Goal: Task Accomplishment & Management: Use online tool/utility

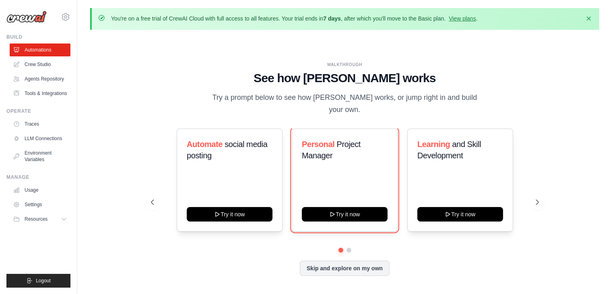
drag, startPoint x: 353, startPoint y: 207, endPoint x: 270, endPoint y: 291, distance: 117.6
click at [353, 207] on button "Try it now" at bounding box center [345, 214] width 86 height 14
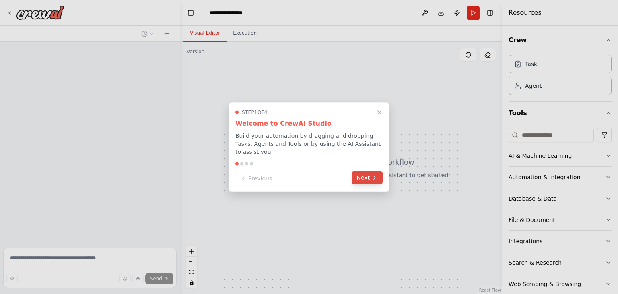
click at [375, 176] on icon at bounding box center [375, 177] width 2 height 3
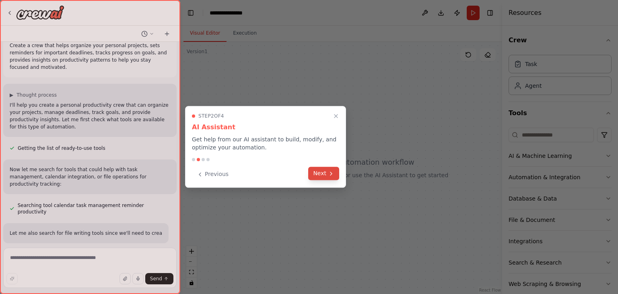
click at [332, 173] on icon at bounding box center [331, 173] width 6 height 6
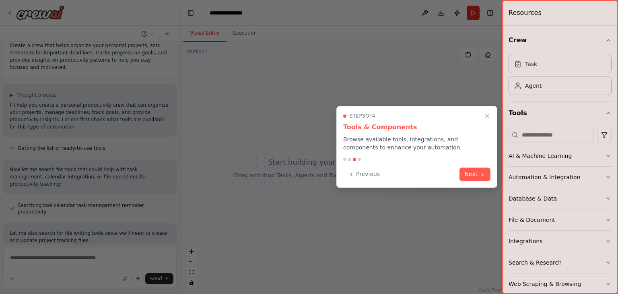
scroll to position [20, 0]
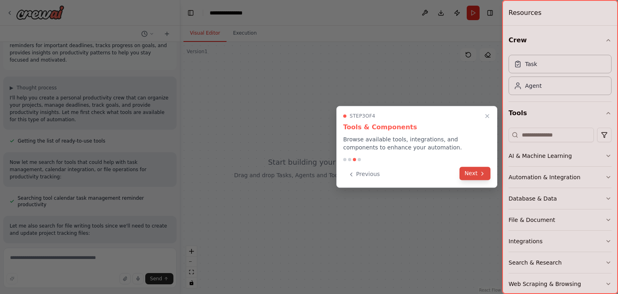
click at [475, 173] on button "Next" at bounding box center [475, 173] width 31 height 13
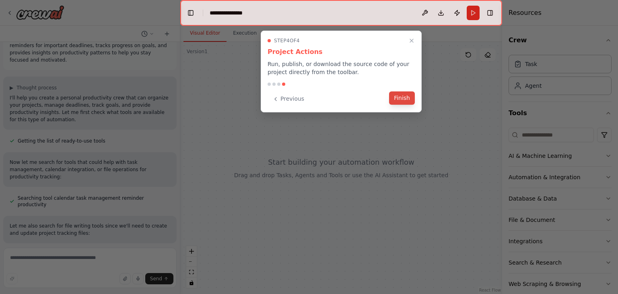
click at [409, 98] on button "Finish" at bounding box center [402, 97] width 26 height 13
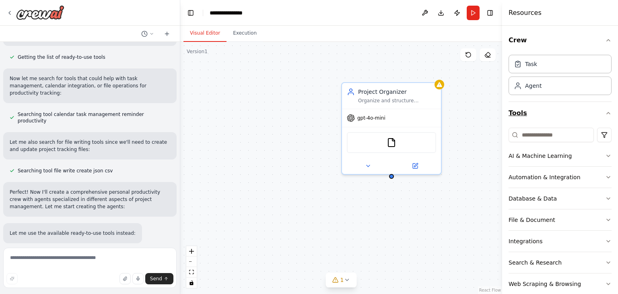
scroll to position [120, 0]
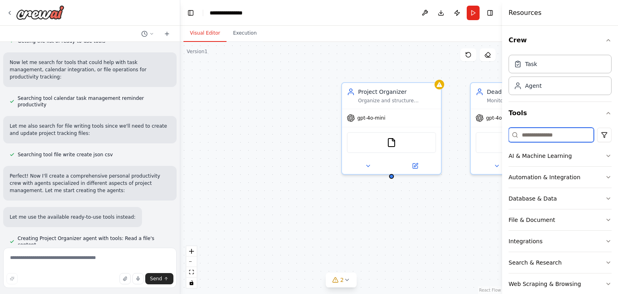
click at [548, 132] on input at bounding box center [551, 135] width 85 height 14
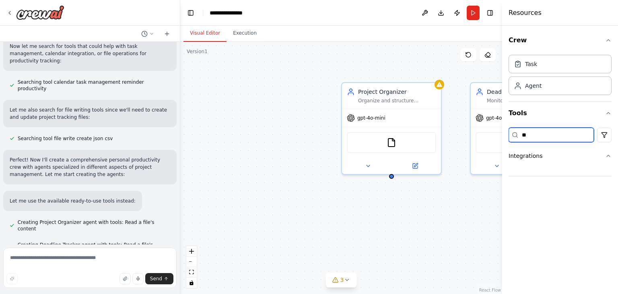
type input "*"
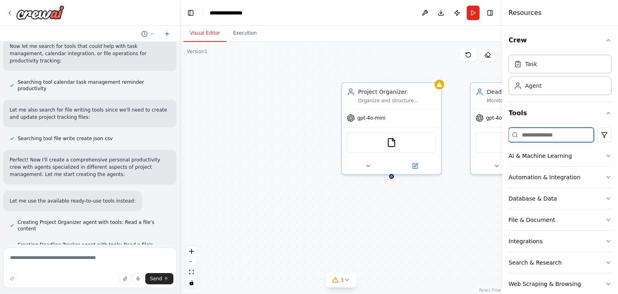
scroll to position [152, 0]
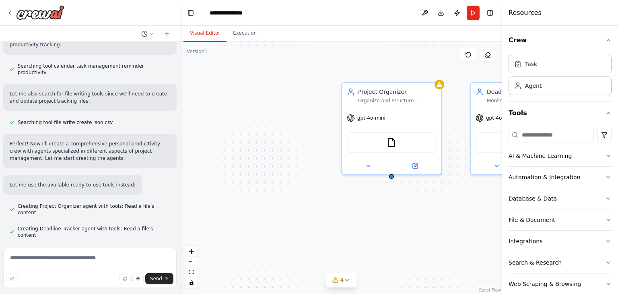
click at [396, 231] on div "Project Organizer Organize and structure personal projects by breaking them dow…" at bounding box center [341, 168] width 322 height 252
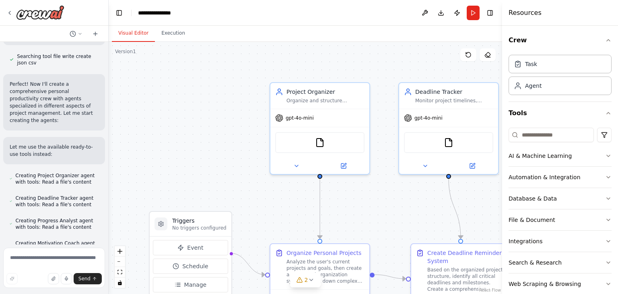
scroll to position [303, 0]
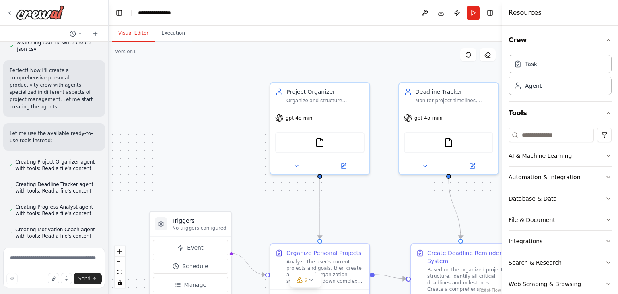
drag, startPoint x: 180, startPoint y: 210, endPoint x: 109, endPoint y: 198, distance: 71.9
click at [109, 198] on div "Create a crew that helps organize your personal projects, sets reminders for im…" at bounding box center [309, 147] width 618 height 294
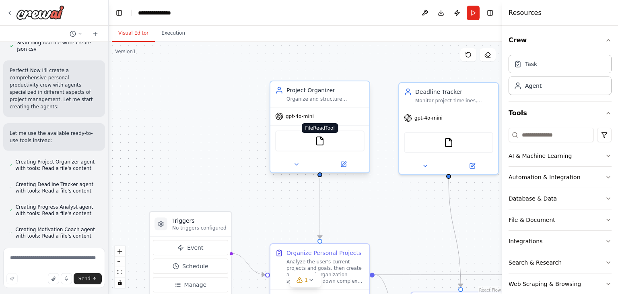
click at [319, 142] on img at bounding box center [320, 141] width 10 height 10
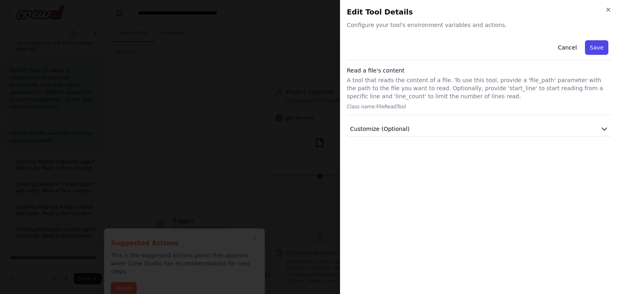
click at [599, 45] on button "Save" at bounding box center [596, 47] width 23 height 14
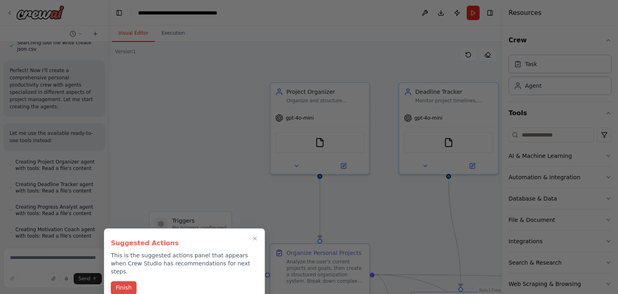
click at [114, 283] on button "Finish" at bounding box center [124, 287] width 26 height 13
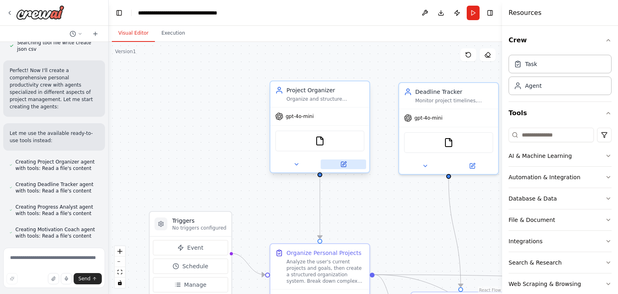
click at [345, 163] on icon at bounding box center [343, 164] width 5 height 5
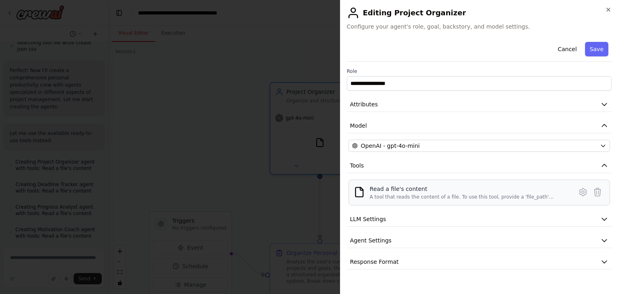
click at [430, 195] on div "A tool that reads the content of a file. To use this tool, provide a 'file_path…" at bounding box center [469, 197] width 198 height 6
click at [562, 103] on button "Attributes" at bounding box center [479, 104] width 265 height 15
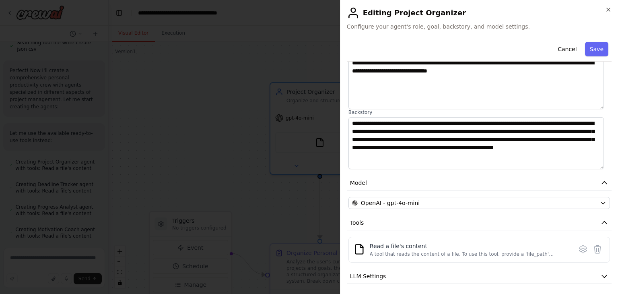
scroll to position [114, 0]
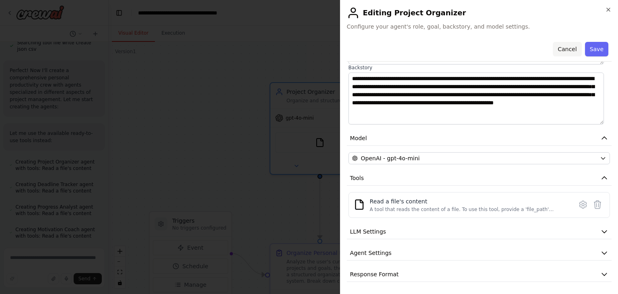
click at [560, 50] on button "Cancel" at bounding box center [567, 49] width 29 height 14
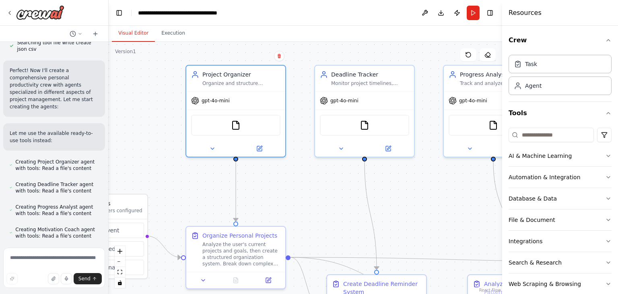
drag, startPoint x: 278, startPoint y: 194, endPoint x: 194, endPoint y: 177, distance: 85.9
click at [194, 177] on div ".deletable-edge-delete-btn { width: 20px; height: 20px; border: 0px solid #ffff…" at bounding box center [306, 168] width 394 height 252
click at [213, 147] on icon at bounding box center [212, 147] width 6 height 6
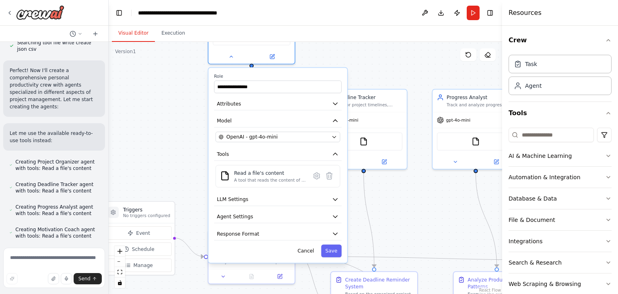
drag, startPoint x: 331, startPoint y: 235, endPoint x: 332, endPoint y: 129, distance: 105.5
click at [332, 129] on div "**********" at bounding box center [278, 165] width 139 height 195
click at [335, 216] on icon "button" at bounding box center [335, 216] width 7 height 7
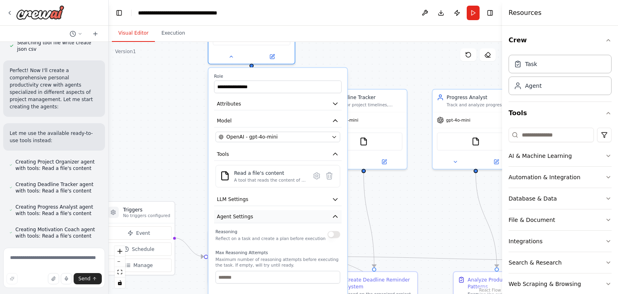
click at [335, 216] on icon "button" at bounding box center [335, 216] width 7 height 7
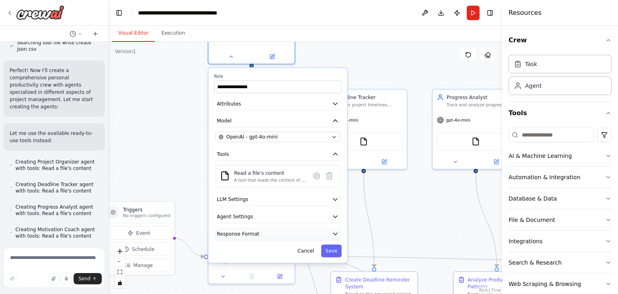
click at [333, 235] on icon "button" at bounding box center [335, 233] width 7 height 7
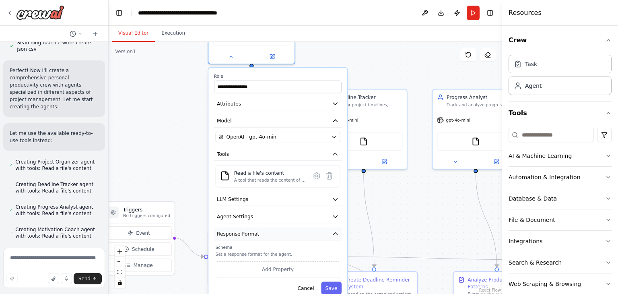
click at [333, 235] on icon "button" at bounding box center [335, 233] width 7 height 7
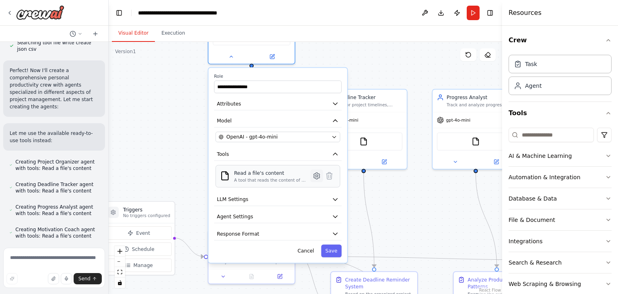
click at [319, 173] on icon at bounding box center [317, 176] width 6 height 6
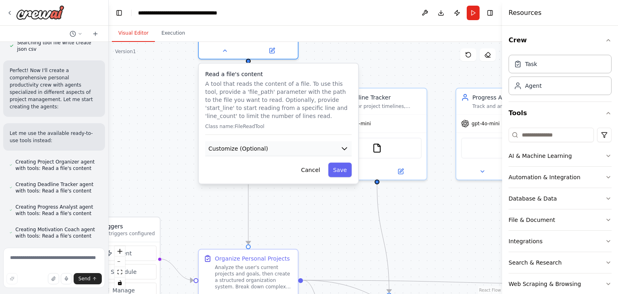
click at [346, 149] on icon "button" at bounding box center [345, 149] width 8 height 8
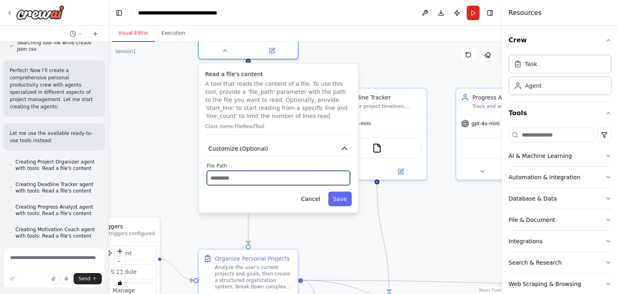
click at [264, 177] on input "text" at bounding box center [278, 178] width 143 height 14
click at [313, 195] on button "Cancel" at bounding box center [310, 199] width 29 height 14
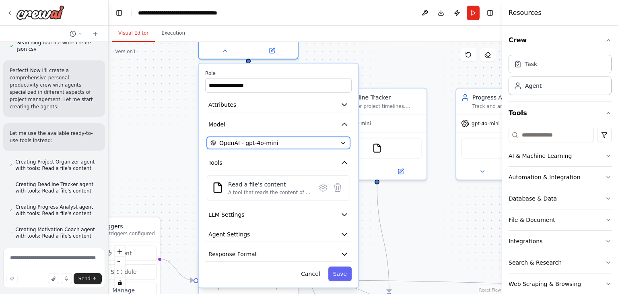
click at [305, 142] on div "OpenAI - gpt-4o-mini" at bounding box center [274, 143] width 126 height 8
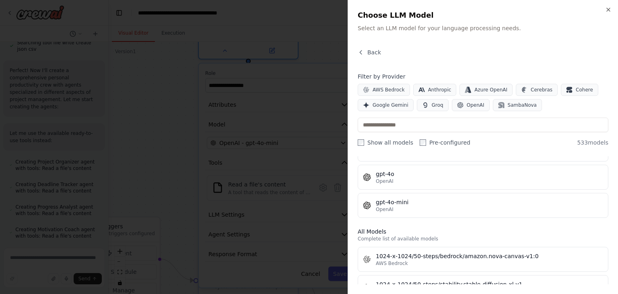
scroll to position [161, 0]
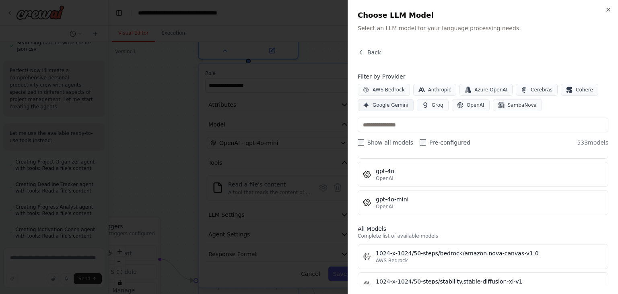
click at [386, 105] on span "Google Gemini" at bounding box center [391, 105] width 36 height 6
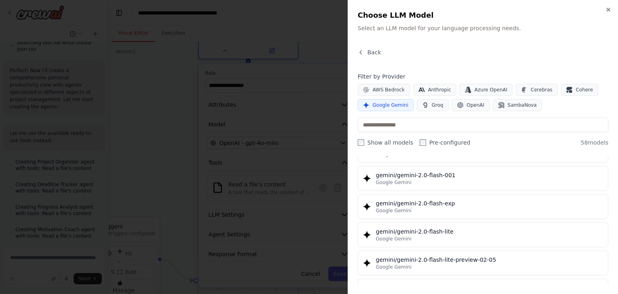
scroll to position [443, 0]
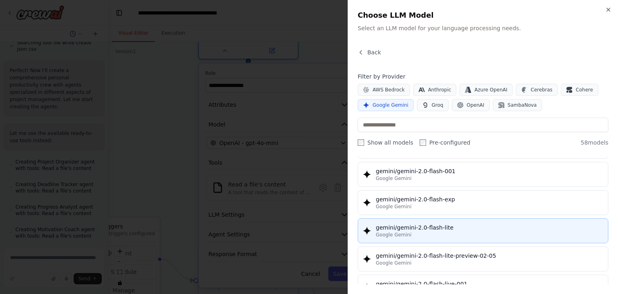
click at [465, 224] on div "gemini/gemini-2.0-flash-lite" at bounding box center [489, 227] width 227 height 8
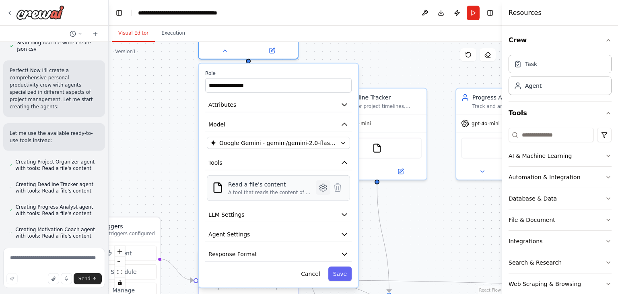
click at [324, 188] on icon at bounding box center [323, 187] width 7 height 7
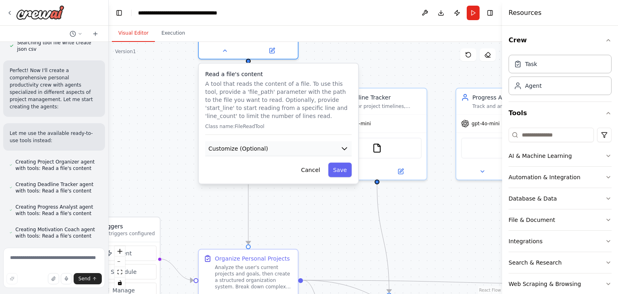
click at [244, 145] on span "Customize (Optional)" at bounding box center [239, 149] width 60 height 8
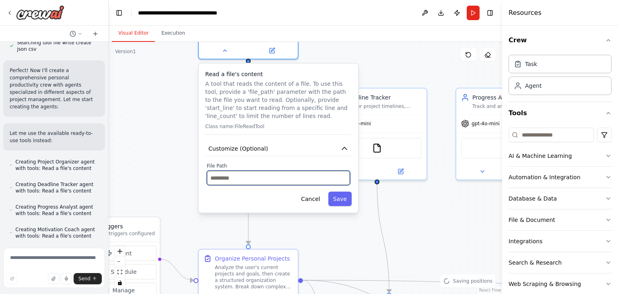
click at [256, 176] on input "text" at bounding box center [278, 178] width 143 height 14
click at [240, 182] on input "text" at bounding box center [278, 178] width 143 height 14
paste input "**********"
type input "**********"
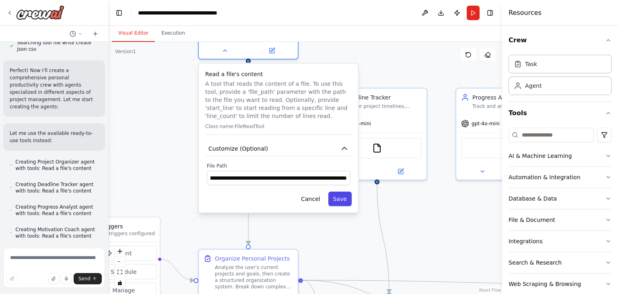
click at [349, 204] on button "Save" at bounding box center [339, 199] width 23 height 14
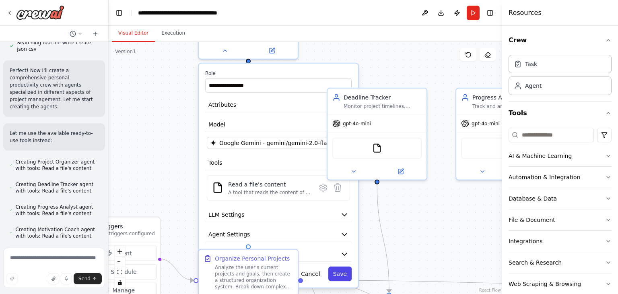
click at [340, 270] on button "Save" at bounding box center [339, 273] width 23 height 14
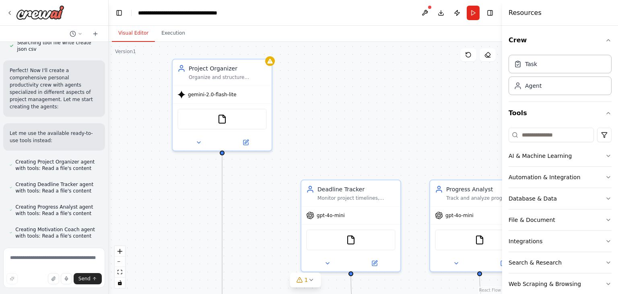
drag, startPoint x: 296, startPoint y: 105, endPoint x: 270, endPoint y: 197, distance: 95.4
click at [270, 197] on div ".deletable-edge-delete-btn { width: 20px; height: 20px; border: 0px solid #ffff…" at bounding box center [306, 168] width 394 height 252
click at [270, 63] on div at bounding box center [270, 60] width 10 height 10
click at [273, 64] on div ".deletable-edge-delete-btn { width: 20px; height: 20px; border: 0px solid #ffff…" at bounding box center [306, 168] width 394 height 252
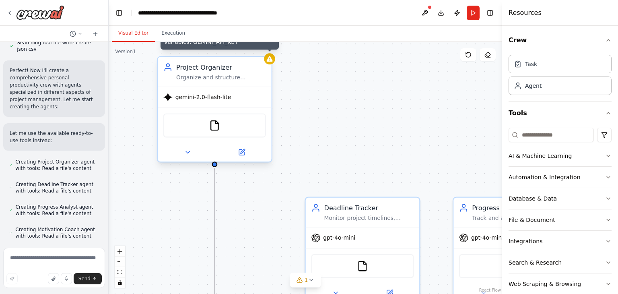
click at [271, 49] on div "Agent Project Organizer LLM model gemini/gemini/gemini-2.0-flash-lite is missin…" at bounding box center [220, 30] width 118 height 37
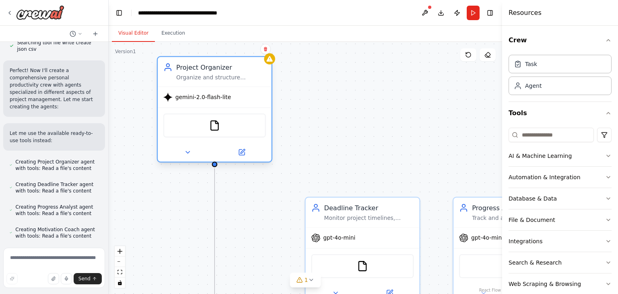
click at [327, 78] on div ".deletable-edge-delete-btn { width: 20px; height: 20px; border: 0px solid #ffff…" at bounding box center [306, 168] width 394 height 252
click at [189, 150] on icon at bounding box center [187, 152] width 7 height 7
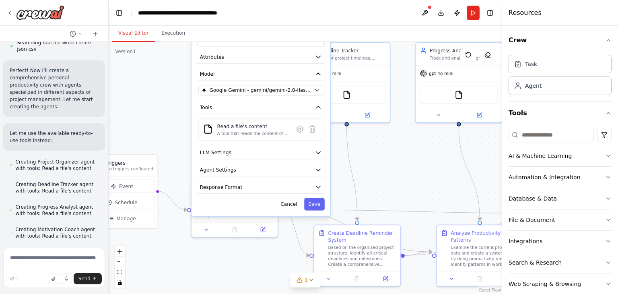
drag, startPoint x: 384, startPoint y: 161, endPoint x: 382, endPoint y: 21, distance: 140.9
click at [382, 21] on main "**********" at bounding box center [306, 147] width 394 height 294
click at [292, 149] on button "LLM Settings" at bounding box center [261, 151] width 128 height 13
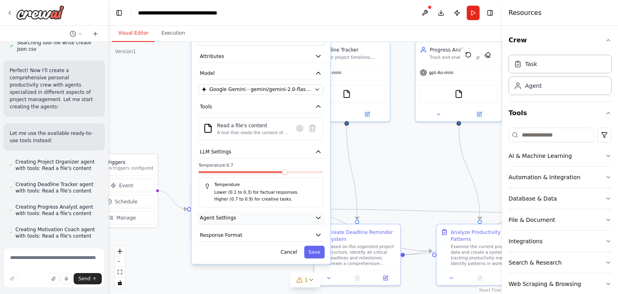
click at [277, 218] on button "Agent Settings" at bounding box center [261, 217] width 128 height 13
click at [316, 215] on icon "button" at bounding box center [318, 217] width 7 height 7
click at [314, 231] on button "Response Format" at bounding box center [261, 235] width 128 height 13
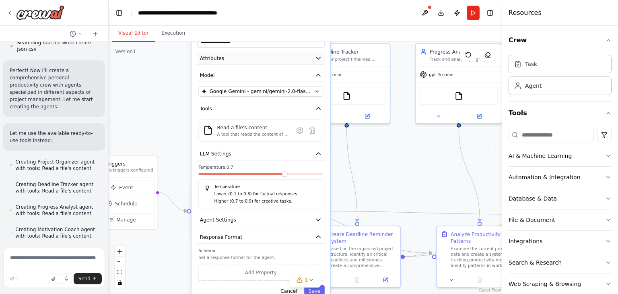
click at [318, 55] on icon "button" at bounding box center [318, 57] width 7 height 7
click at [322, 58] on icon "button" at bounding box center [318, 59] width 7 height 7
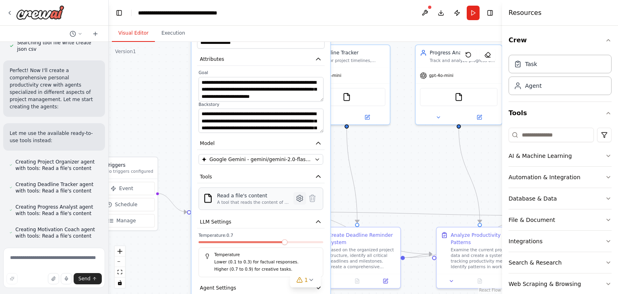
click at [301, 195] on icon at bounding box center [300, 198] width 6 height 6
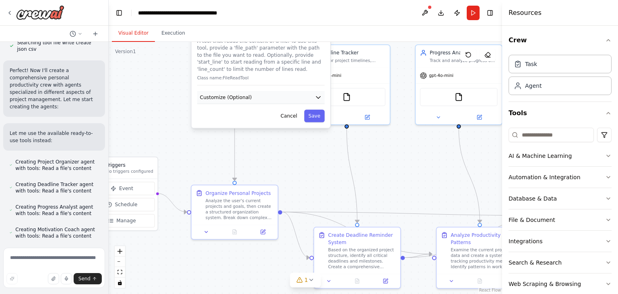
click at [282, 100] on button "Customize (Optional)" at bounding box center [261, 97] width 128 height 13
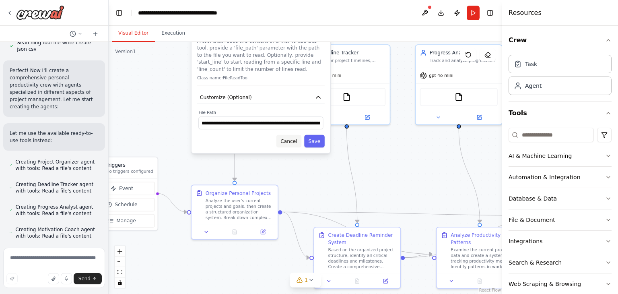
click at [295, 141] on button "Cancel" at bounding box center [289, 141] width 25 height 12
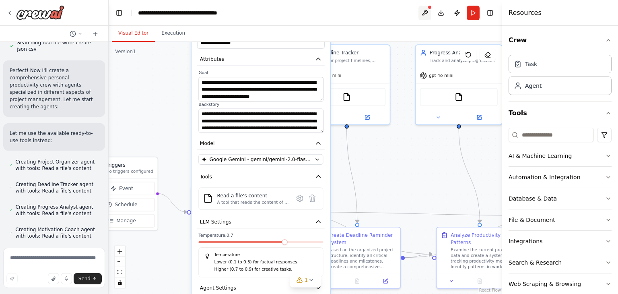
click at [423, 14] on button at bounding box center [425, 13] width 13 height 14
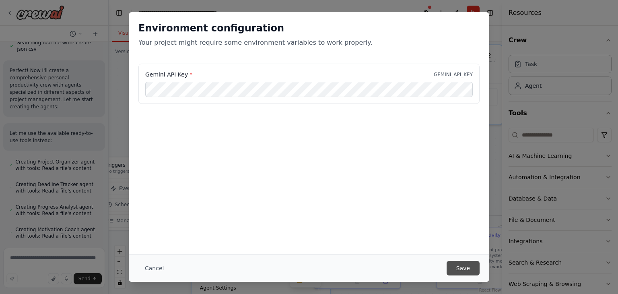
click at [467, 266] on button "Save" at bounding box center [463, 268] width 33 height 14
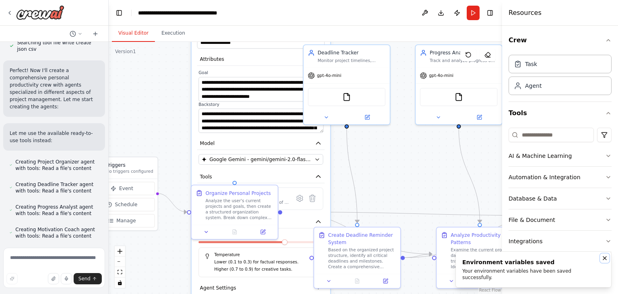
click at [604, 260] on icon "Notifications (F8)" at bounding box center [604, 257] width 3 height 3
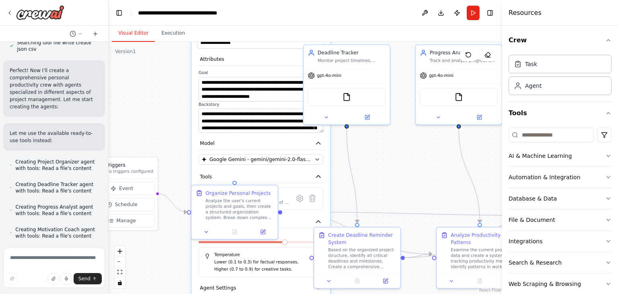
click at [351, 196] on div ".deletable-edge-delete-btn { width: 20px; height: 20px; border: 0px solid #ffff…" at bounding box center [306, 168] width 394 height 252
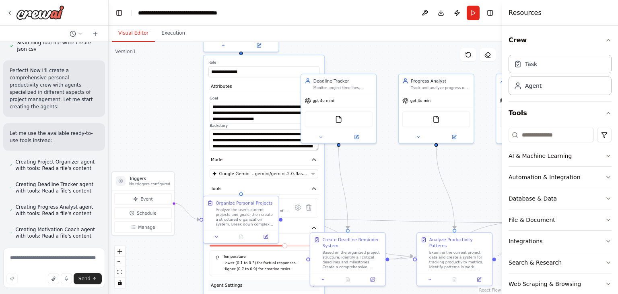
click at [256, 282] on button "Agent Settings" at bounding box center [264, 285] width 111 height 11
click at [223, 41] on div "Visual Editor Execution" at bounding box center [306, 34] width 394 height 16
click at [223, 47] on button at bounding box center [223, 44] width 35 height 7
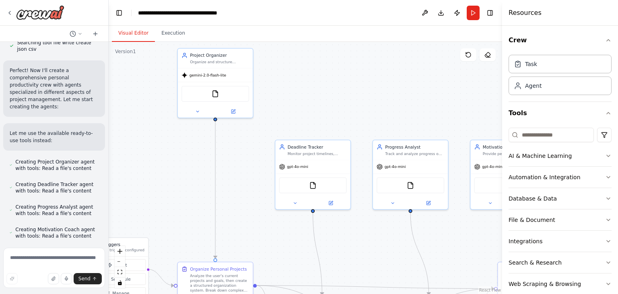
drag, startPoint x: 282, startPoint y: 124, endPoint x: 256, endPoint y: 190, distance: 70.9
click at [256, 190] on div ".deletable-edge-delete-btn { width: 20px; height: 20px; border: 0px solid #ffff…" at bounding box center [306, 168] width 394 height 252
click at [302, 167] on span "gpt-4o-mini" at bounding box center [297, 165] width 21 height 5
click at [283, 169] on div "gpt-4o-mini" at bounding box center [312, 165] width 75 height 13
click at [331, 202] on icon at bounding box center [331, 201] width 3 height 3
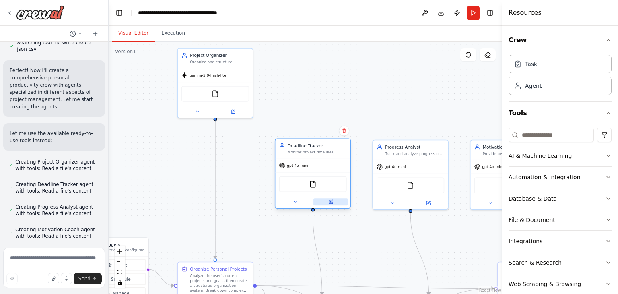
click at [332, 199] on icon at bounding box center [330, 201] width 5 height 5
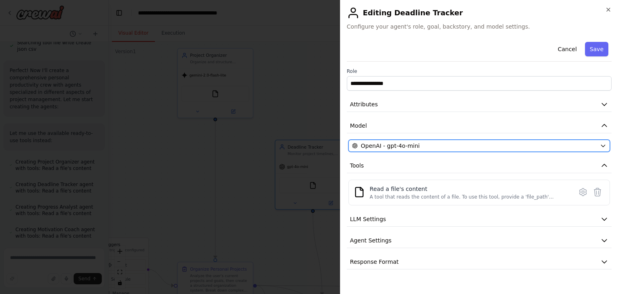
click at [472, 140] on button "OpenAI - gpt-4o-mini" at bounding box center [480, 146] width 262 height 12
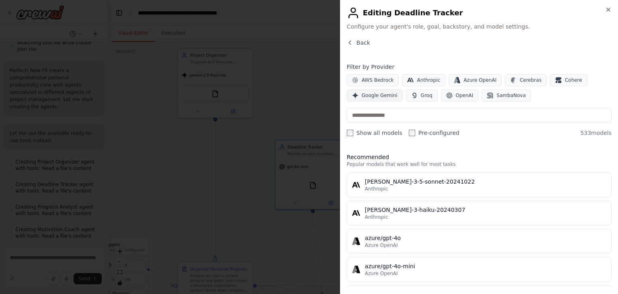
click at [363, 94] on span "Google Gemini" at bounding box center [380, 95] width 36 height 6
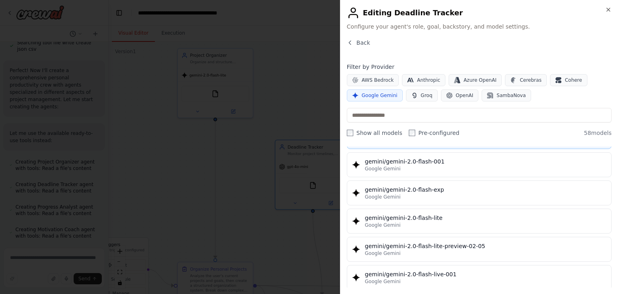
scroll to position [483, 0]
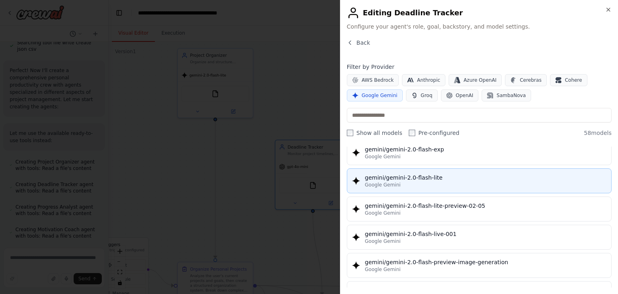
click at [476, 173] on div "gemini/gemini-2.0-flash-lite" at bounding box center [486, 177] width 242 height 8
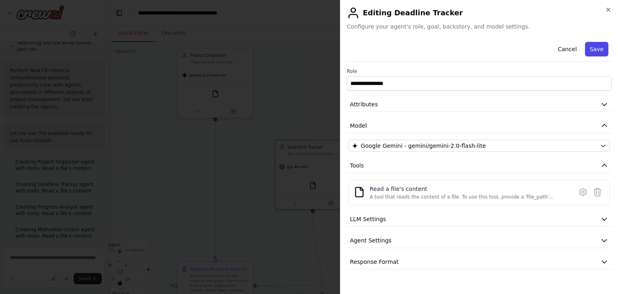
click at [602, 49] on button "Save" at bounding box center [596, 49] width 23 height 14
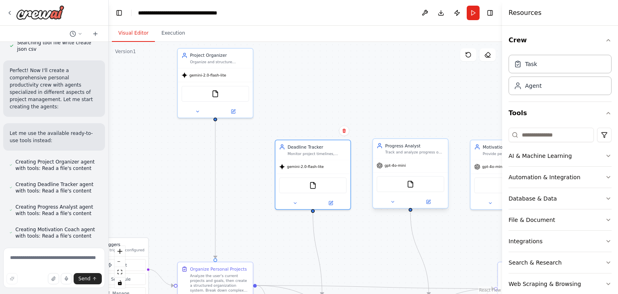
click at [404, 167] on span "gpt-4o-mini" at bounding box center [395, 165] width 21 height 5
click at [429, 204] on button at bounding box center [428, 201] width 35 height 7
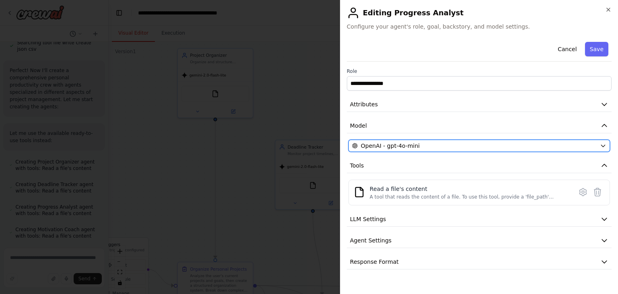
click at [398, 144] on span "OpenAI - gpt-4o-mini" at bounding box center [390, 146] width 59 height 8
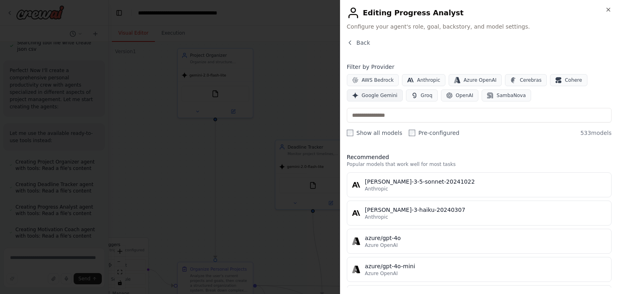
click at [381, 94] on span "Google Gemini" at bounding box center [380, 95] width 36 height 6
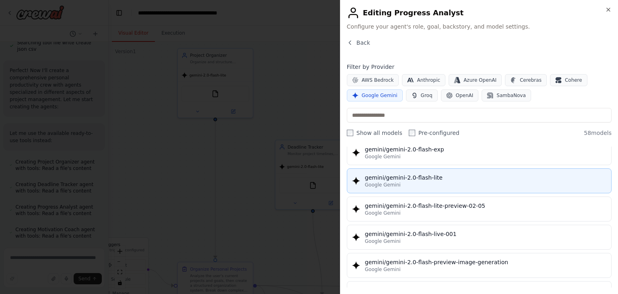
click at [465, 173] on div "gemini/gemini-2.0-flash-lite" at bounding box center [486, 177] width 242 height 8
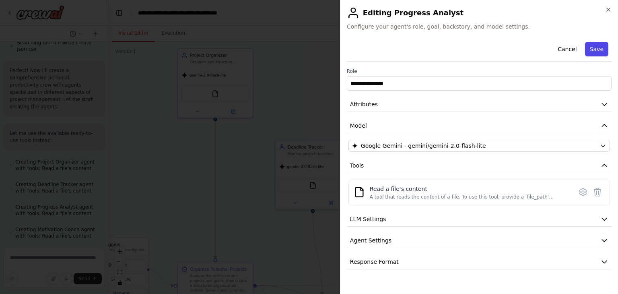
click at [597, 43] on button "Save" at bounding box center [596, 49] width 23 height 14
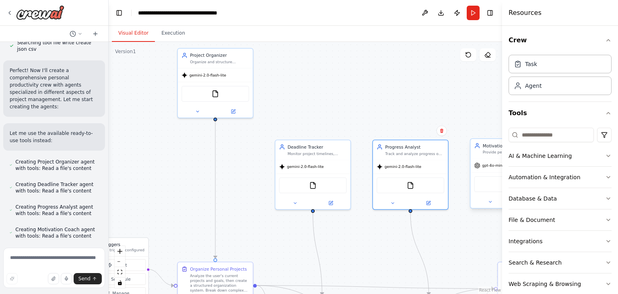
click at [485, 166] on span "gpt-4o-mini" at bounding box center [492, 165] width 21 height 5
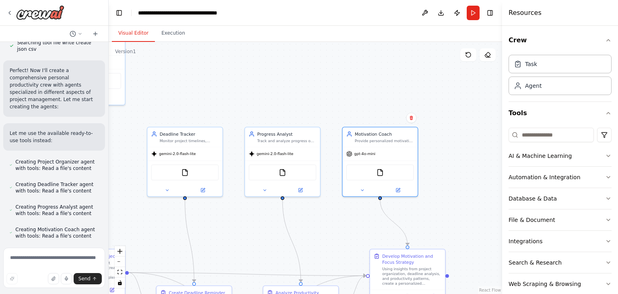
drag, startPoint x: 484, startPoint y: 110, endPoint x: 356, endPoint y: 98, distance: 128.2
click at [356, 97] on div ".deletable-edge-delete-btn { width: 20px; height: 20px; border: 0px solid #ffff…" at bounding box center [306, 168] width 394 height 252
click at [401, 192] on button at bounding box center [398, 188] width 35 height 7
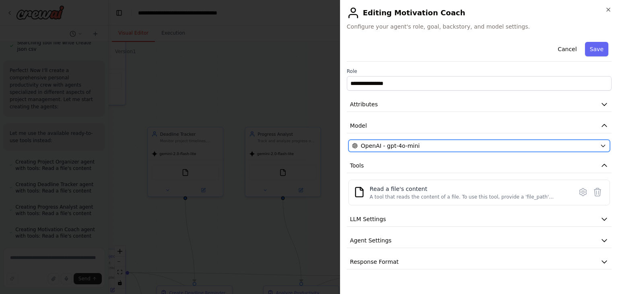
click at [431, 147] on div "OpenAI - gpt-4o-mini" at bounding box center [474, 146] width 245 height 8
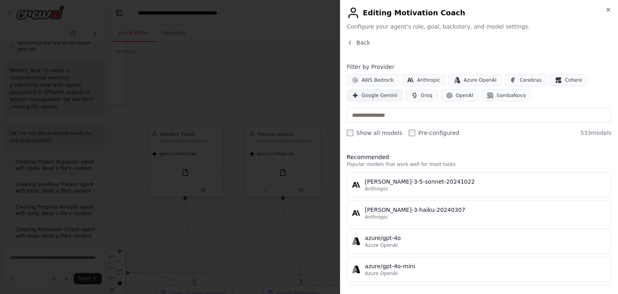
click at [388, 95] on span "Google Gemini" at bounding box center [380, 95] width 36 height 6
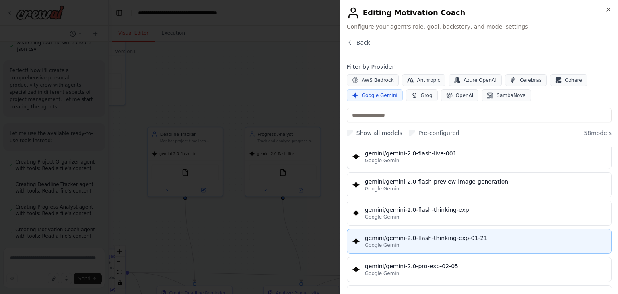
scroll to position [644, 0]
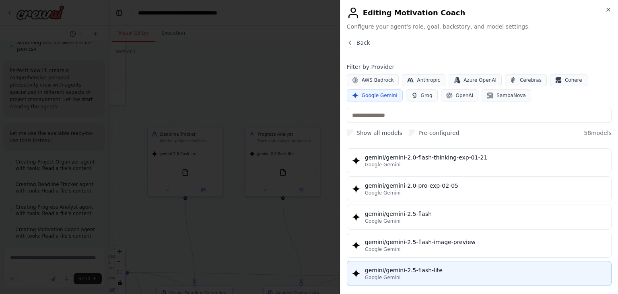
click at [457, 267] on div "gemini/gemini-2.5-flash-lite" at bounding box center [486, 270] width 242 height 8
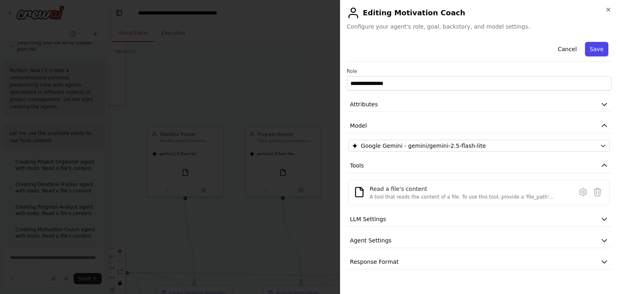
click at [601, 50] on button "Save" at bounding box center [596, 49] width 23 height 14
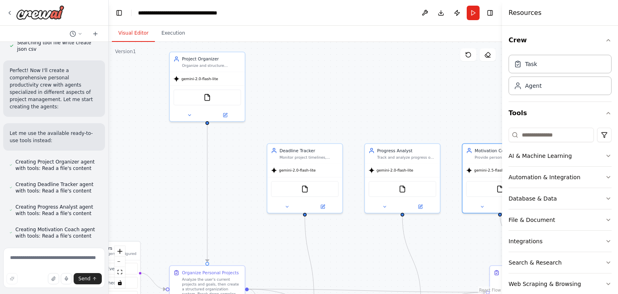
drag, startPoint x: 219, startPoint y: 76, endPoint x: 331, endPoint y: 92, distance: 113.5
click at [331, 92] on div ".deletable-edge-delete-btn { width: 20px; height: 20px; border: 0px solid #ffff…" at bounding box center [306, 168] width 394 height 252
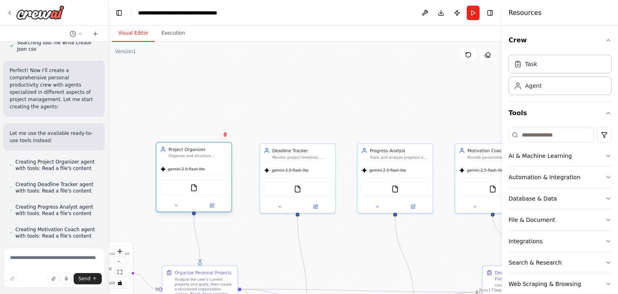
drag, startPoint x: 200, startPoint y: 99, endPoint x: 188, endPoint y: 188, distance: 89.7
click at [188, 188] on div "FileReadTool" at bounding box center [194, 188] width 68 height 16
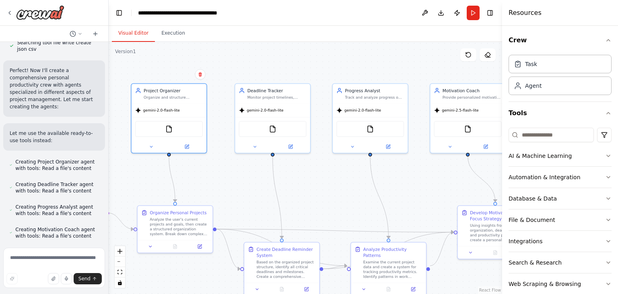
drag, startPoint x: 384, startPoint y: 103, endPoint x: 359, endPoint y: 43, distance: 65.0
click at [359, 43] on div ".deletable-edge-delete-btn { width: 20px; height: 20px; border: 0px solid #ffff…" at bounding box center [306, 168] width 394 height 252
click at [192, 145] on button at bounding box center [186, 145] width 35 height 7
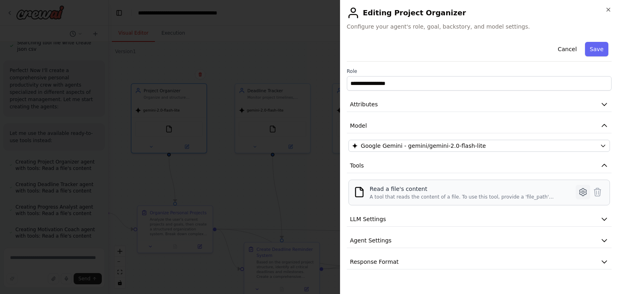
click at [582, 192] on icon at bounding box center [583, 192] width 10 height 10
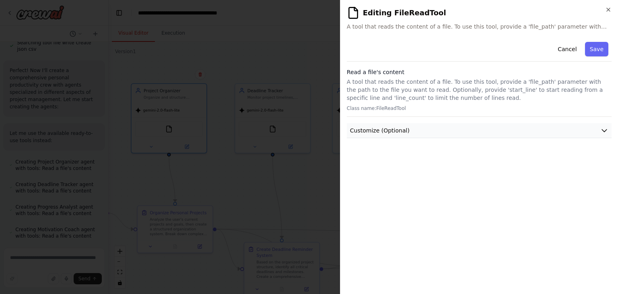
click at [521, 128] on button "Customize (Optional)" at bounding box center [479, 130] width 265 height 15
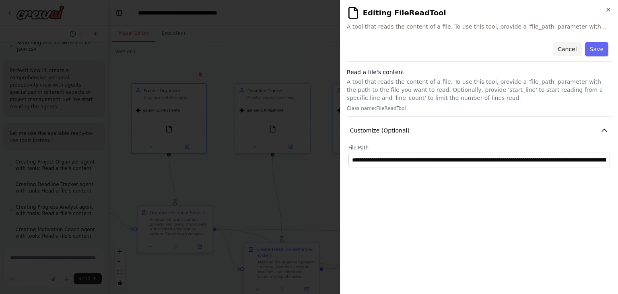
click at [570, 50] on button "Cancel" at bounding box center [567, 49] width 29 height 14
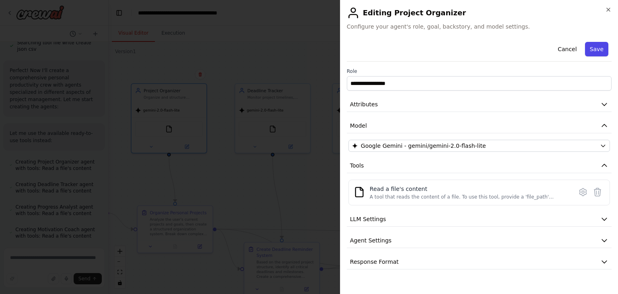
click at [598, 47] on button "Save" at bounding box center [596, 49] width 23 height 14
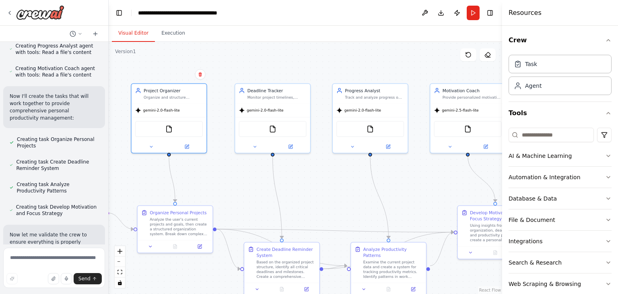
scroll to position [665, 0]
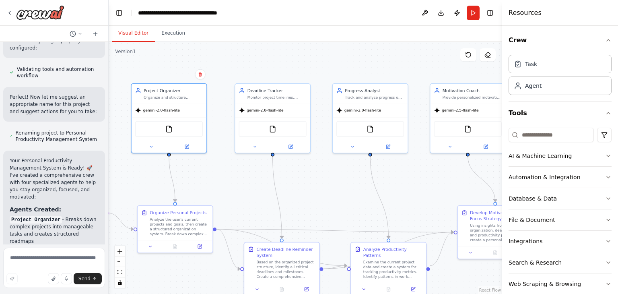
click at [474, 10] on button "Run" at bounding box center [473, 13] width 13 height 14
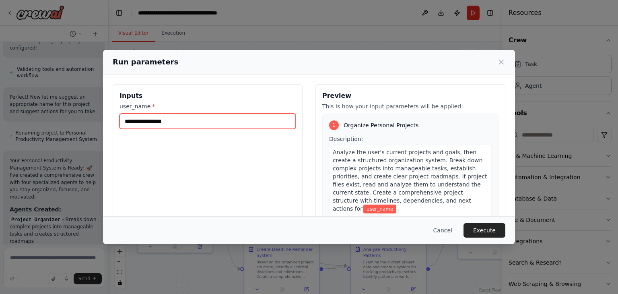
click at [225, 123] on input "user_name *" at bounding box center [208, 121] width 176 height 15
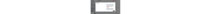
scroll to position [68, 0]
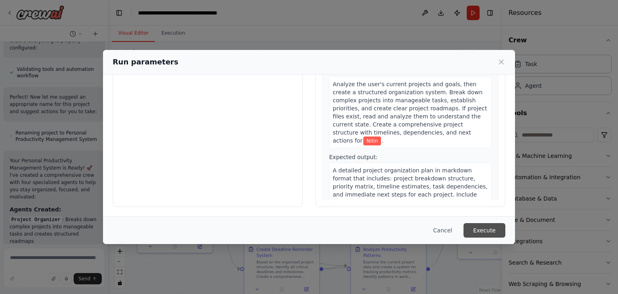
type input "*****"
click at [485, 228] on button "Execute" at bounding box center [485, 230] width 42 height 14
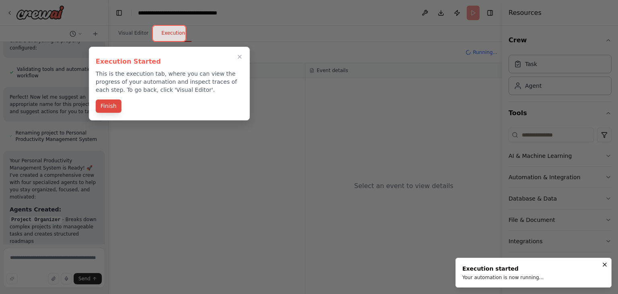
click at [115, 105] on button "Finish" at bounding box center [109, 105] width 26 height 13
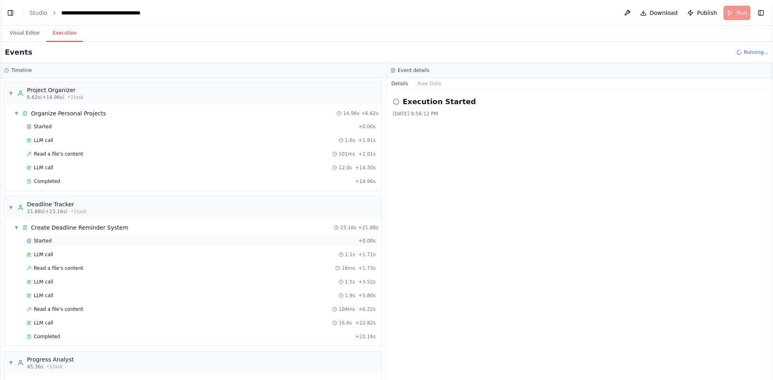
scroll to position [0, 0]
click at [54, 124] on div "Started" at bounding box center [191, 127] width 328 height 6
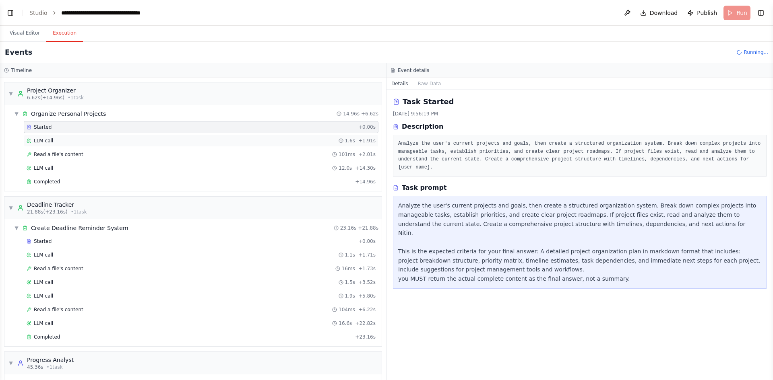
click at [43, 138] on span "LLM call" at bounding box center [43, 141] width 19 height 6
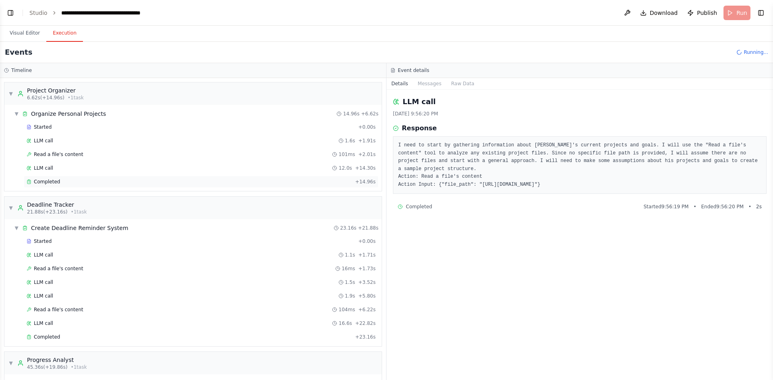
click at [43, 185] on div "Completed + 14.96s" at bounding box center [201, 182] width 355 height 12
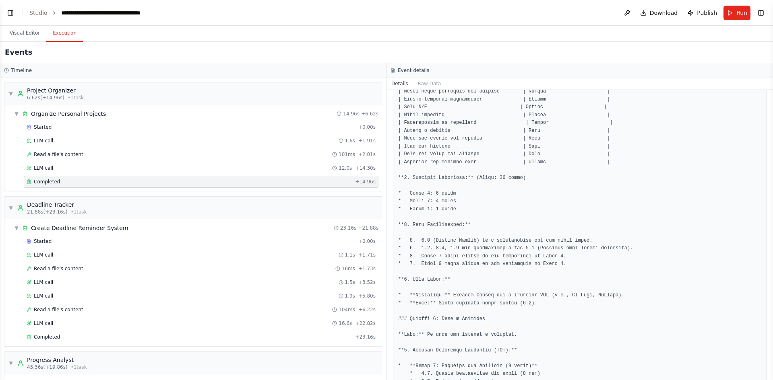
scroll to position [483, 0]
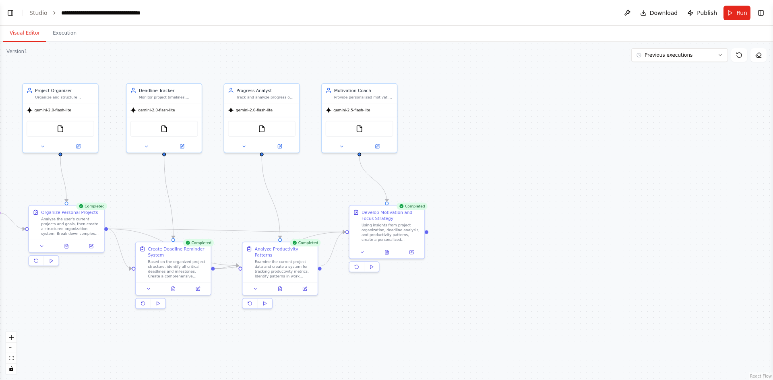
click at [25, 34] on button "Visual Editor" at bounding box center [24, 33] width 43 height 17
click at [78, 150] on div at bounding box center [60, 145] width 75 height 12
click at [80, 146] on icon at bounding box center [78, 146] width 4 height 4
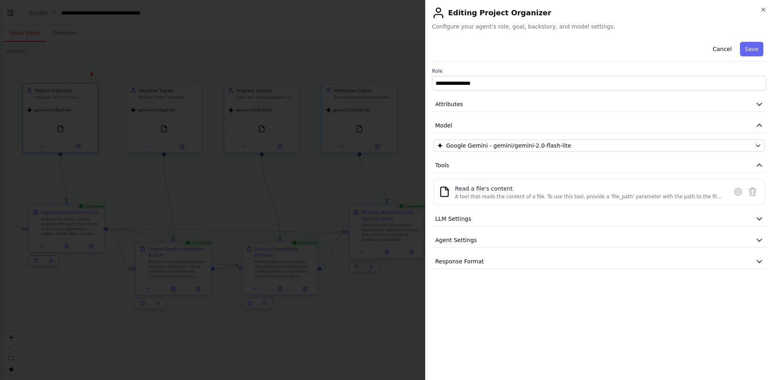
click at [618, 191] on icon at bounding box center [738, 192] width 10 height 10
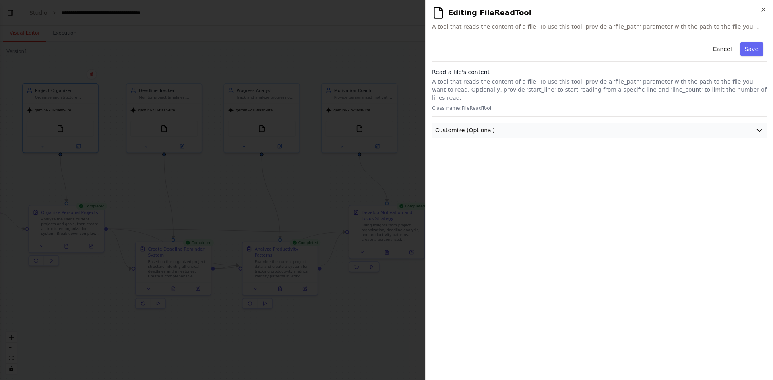
click at [470, 126] on span "Customize (Optional)" at bounding box center [465, 130] width 60 height 8
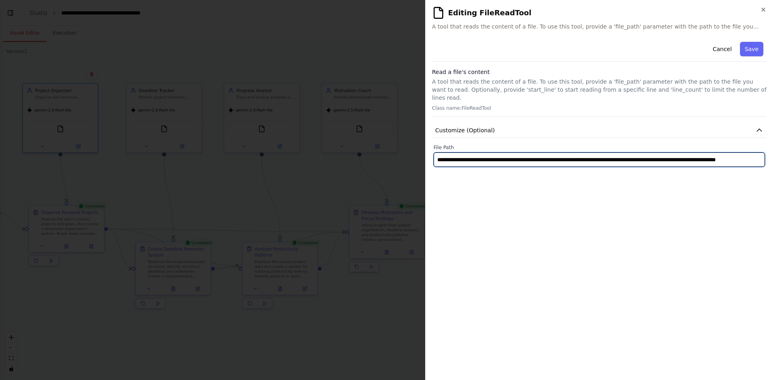
scroll to position [0, 66]
drag, startPoint x: 437, startPoint y: 153, endPoint x: 772, endPoint y: 164, distance: 335.9
click at [618, 164] on div "**********" at bounding box center [599, 190] width 348 height 380
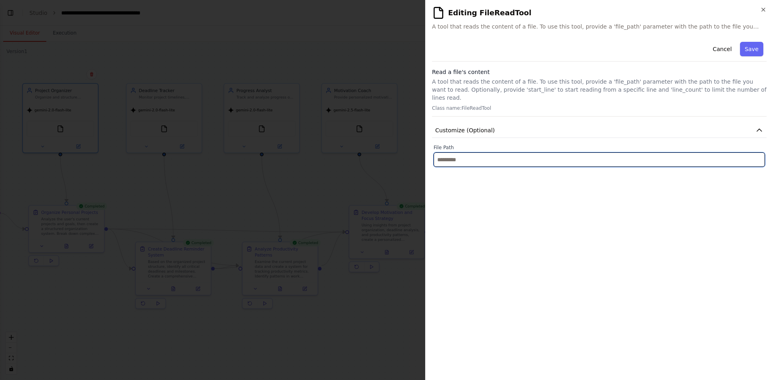
scroll to position [0, 0]
type input "**********"
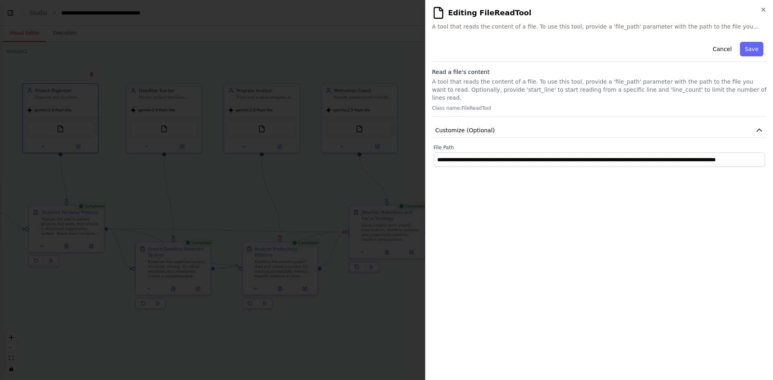
click at [465, 171] on div "**********" at bounding box center [599, 206] width 334 height 335
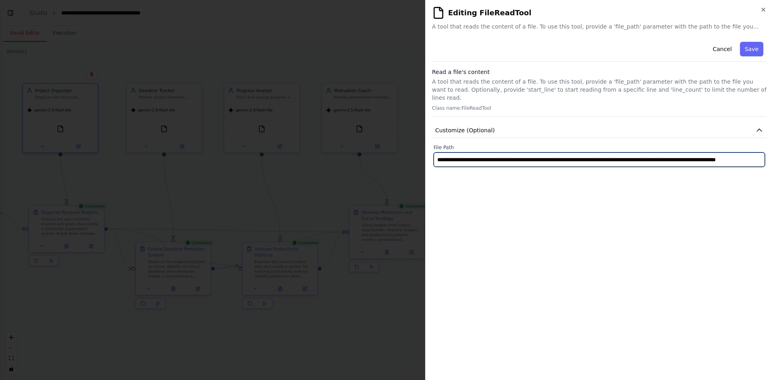
click at [486, 153] on input "**********" at bounding box center [599, 160] width 331 height 14
drag, startPoint x: 444, startPoint y: 155, endPoint x: 745, endPoint y: 158, distance: 301.5
click at [618, 158] on input "**********" at bounding box center [599, 160] width 331 height 14
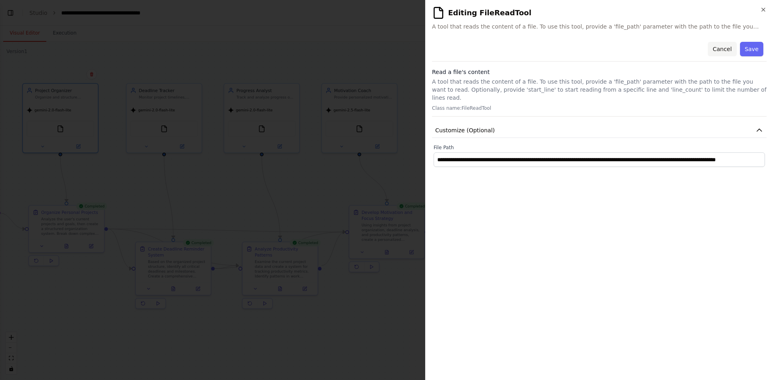
click at [618, 49] on button "Cancel" at bounding box center [722, 49] width 29 height 14
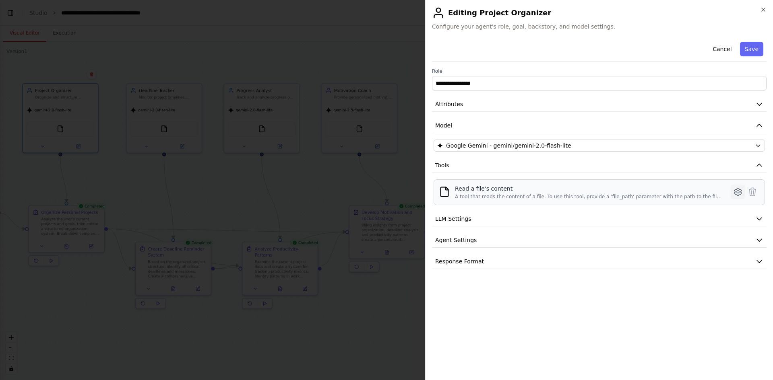
click at [618, 192] on icon at bounding box center [738, 192] width 10 height 10
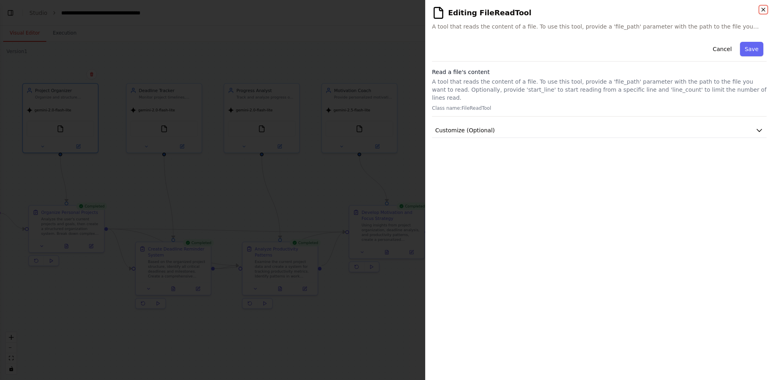
click at [618, 8] on icon "button" at bounding box center [763, 9] width 6 height 6
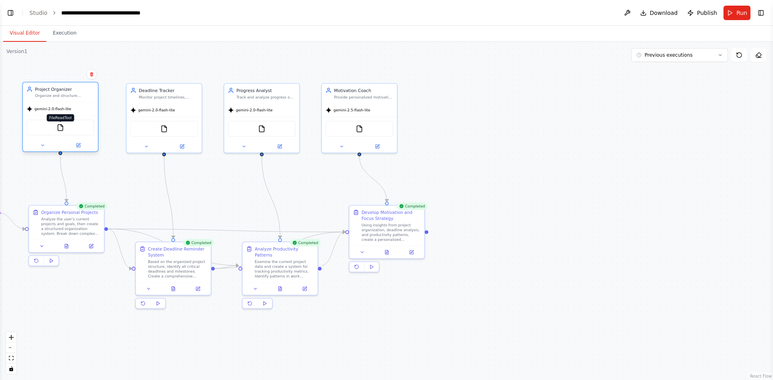
click at [62, 127] on img at bounding box center [60, 127] width 7 height 7
click at [618, 11] on button "Toggle Right Sidebar" at bounding box center [760, 12] width 11 height 11
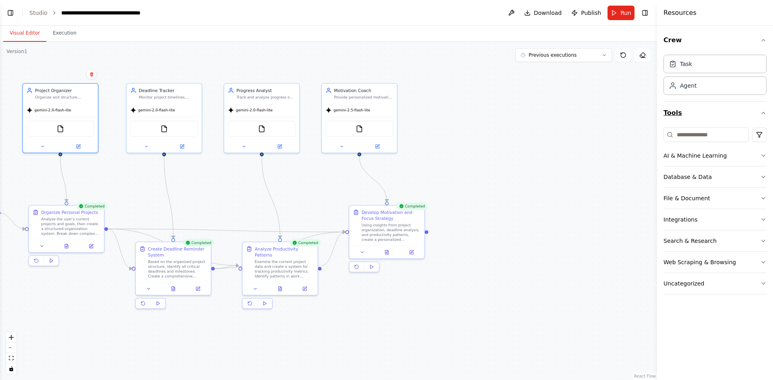
click at [618, 112] on button "Tools" at bounding box center [714, 113] width 103 height 23
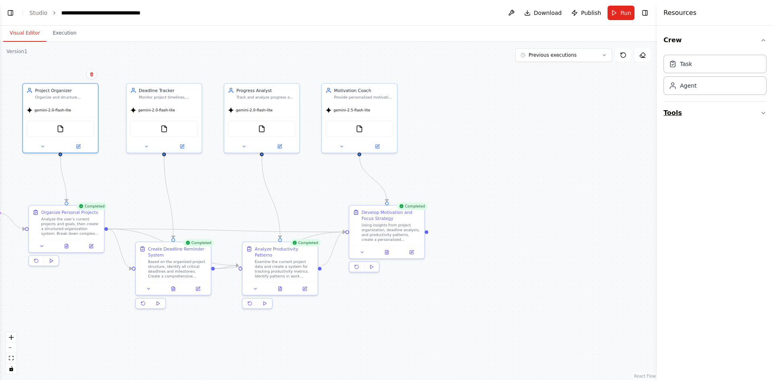
click at [618, 112] on button "Tools" at bounding box center [714, 113] width 103 height 23
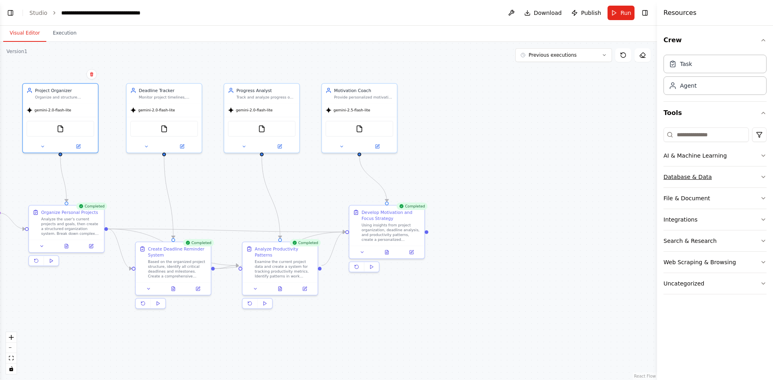
click at [618, 177] on icon "button" at bounding box center [763, 177] width 6 height 6
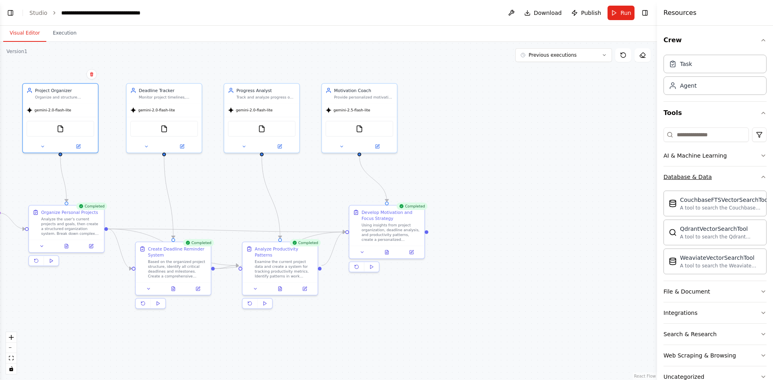
click at [618, 177] on div "Crew Task Agent Tools AI & Machine Learning Database & Data CouchbaseFTSVectorS…" at bounding box center [715, 203] width 116 height 355
click at [618, 178] on icon "button" at bounding box center [763, 177] width 6 height 6
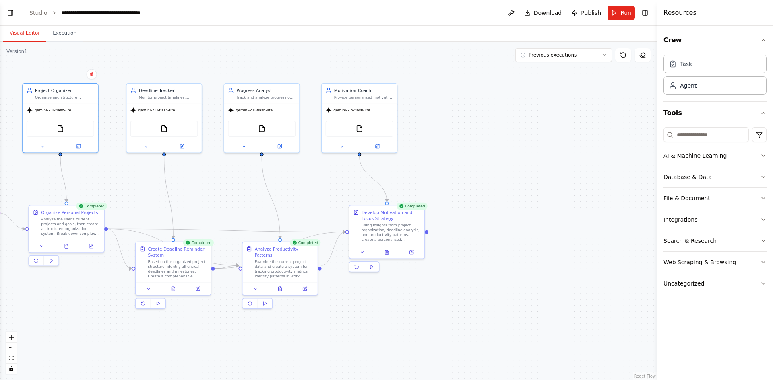
click at [618, 200] on button "File & Document" at bounding box center [714, 198] width 103 height 21
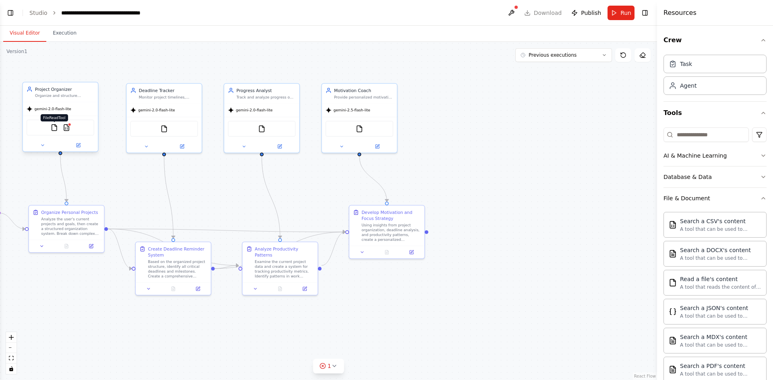
click at [54, 131] on img at bounding box center [54, 127] width 7 height 7
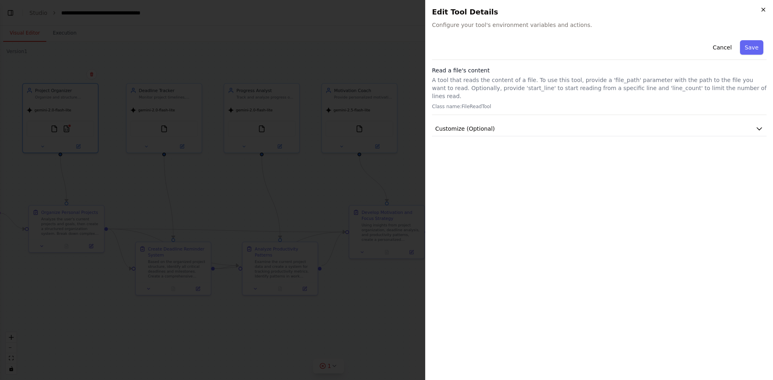
click at [618, 10] on icon "button" at bounding box center [763, 9] width 6 height 6
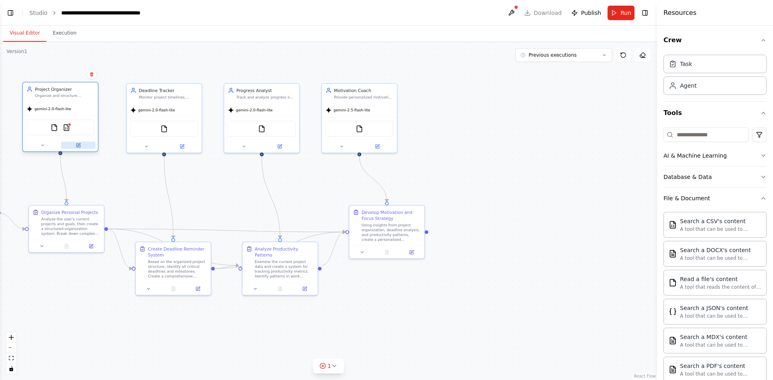
click at [75, 146] on button at bounding box center [78, 145] width 35 height 7
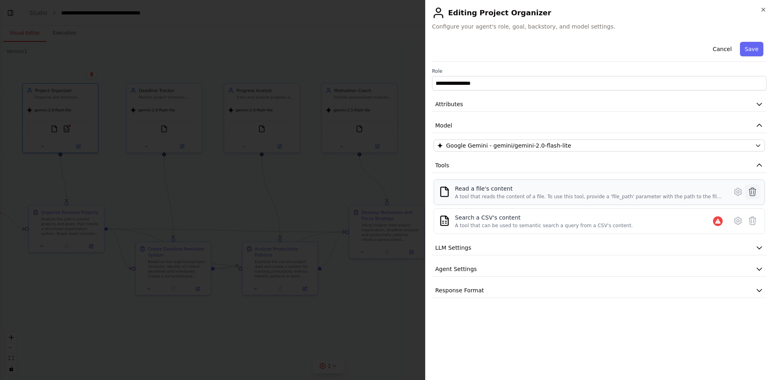
click at [618, 192] on icon at bounding box center [752, 192] width 7 height 8
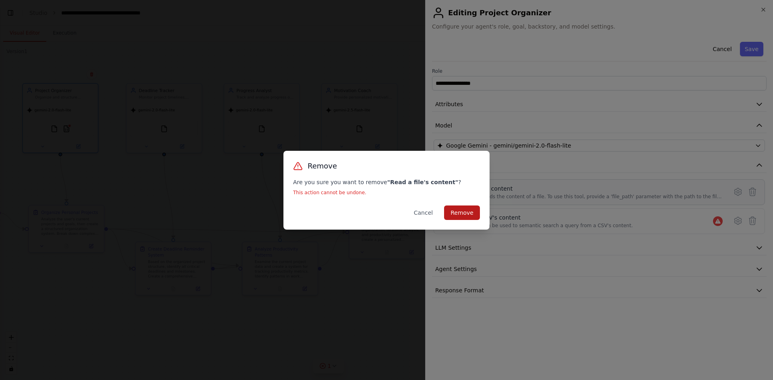
click at [458, 215] on button "Remove" at bounding box center [462, 213] width 36 height 14
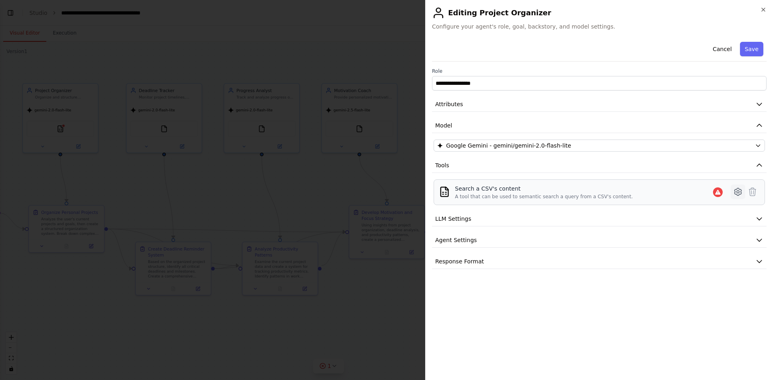
click at [618, 192] on icon at bounding box center [737, 191] width 7 height 7
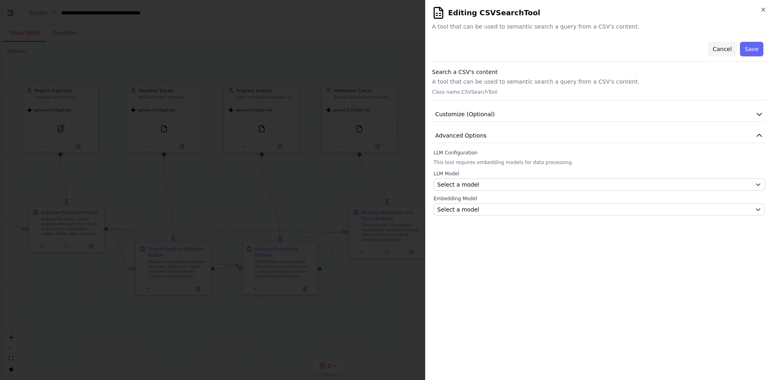
click at [618, 51] on button "Cancel" at bounding box center [722, 49] width 29 height 14
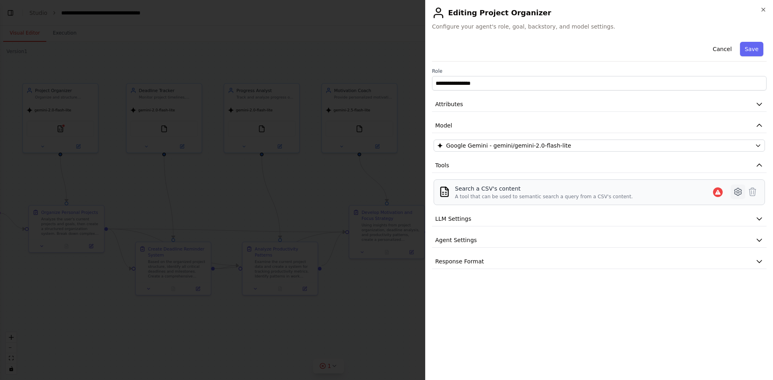
click at [618, 193] on icon at bounding box center [738, 192] width 10 height 10
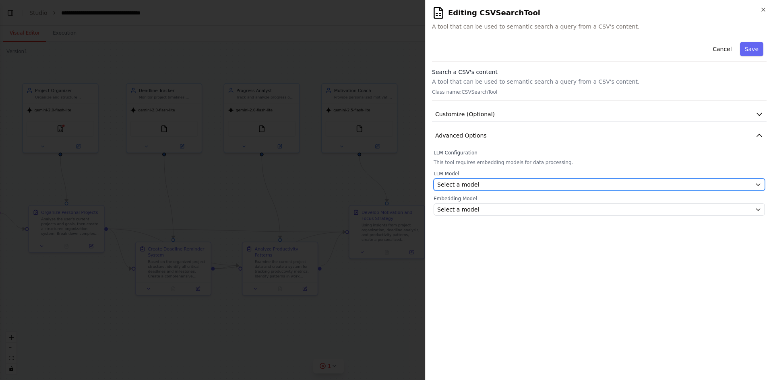
click at [594, 186] on div "Select a model" at bounding box center [594, 185] width 314 height 8
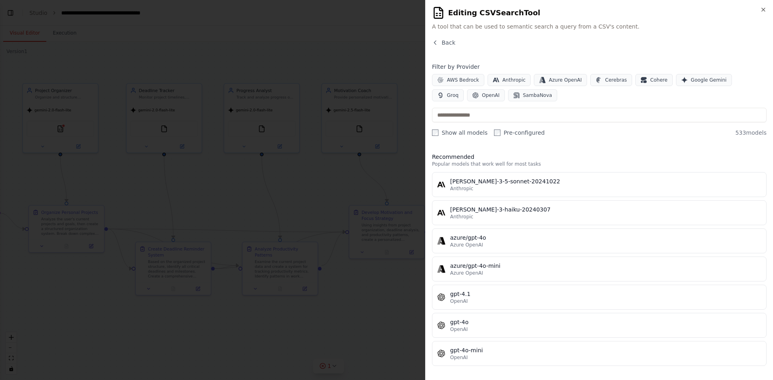
click at [450, 43] on span "Back" at bounding box center [449, 43] width 14 height 8
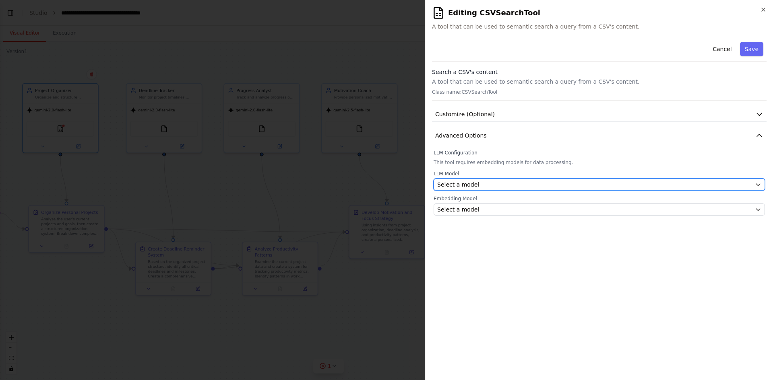
click at [520, 187] on div "Select a model" at bounding box center [594, 185] width 314 height 8
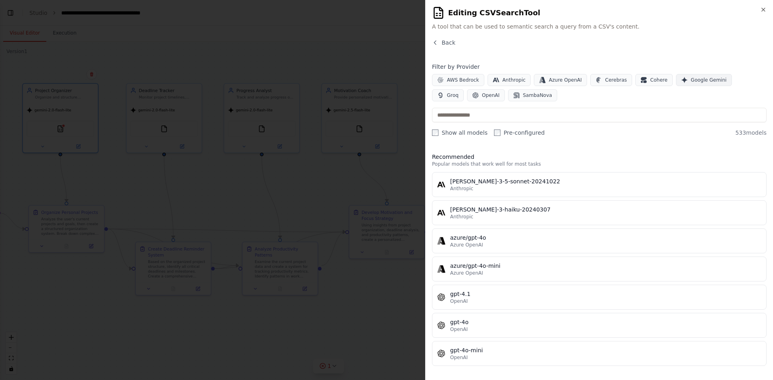
click at [618, 81] on span "Google Gemini" at bounding box center [709, 80] width 36 height 6
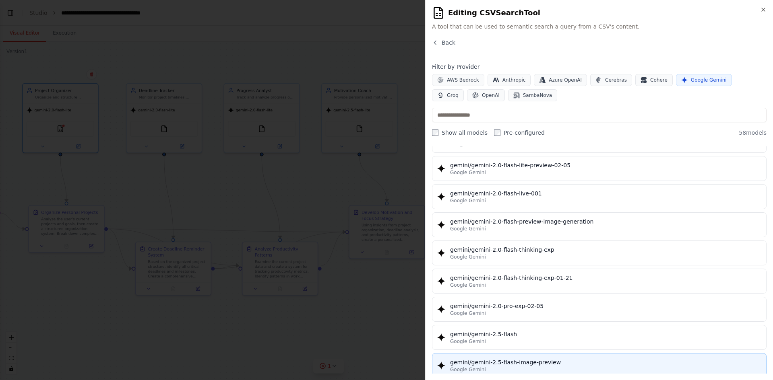
scroll to position [483, 0]
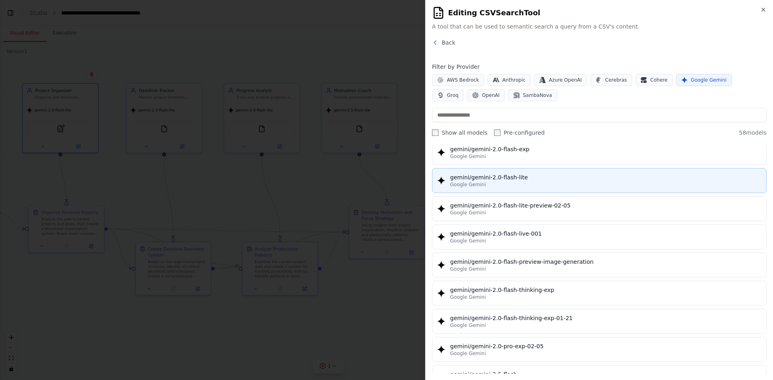
click at [539, 173] on button "gemini/gemini-2.0-flash-lite Google Gemini" at bounding box center [599, 180] width 334 height 25
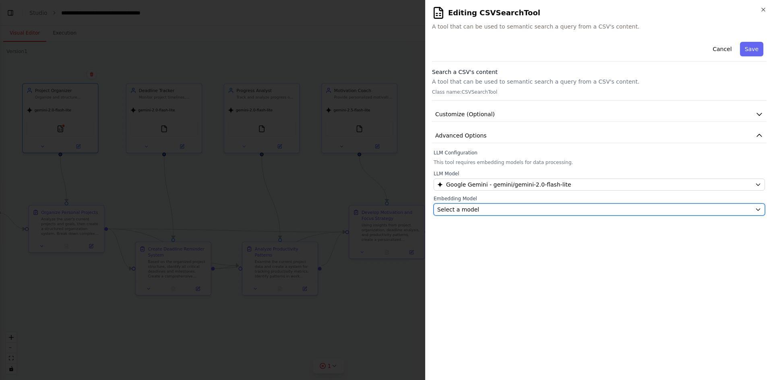
click at [551, 209] on div "Select a model" at bounding box center [594, 210] width 314 height 8
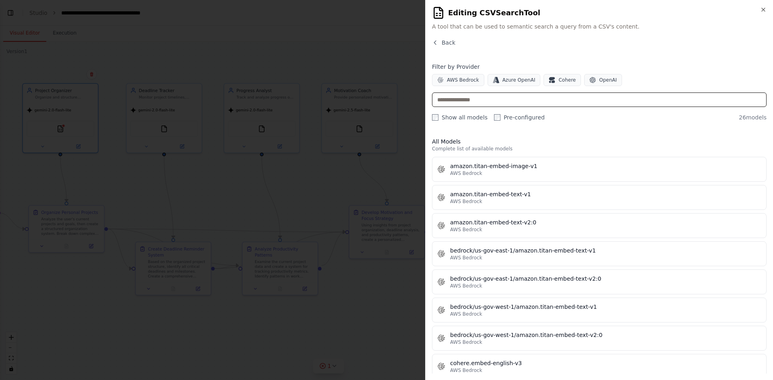
click at [533, 101] on input "text" at bounding box center [599, 100] width 334 height 14
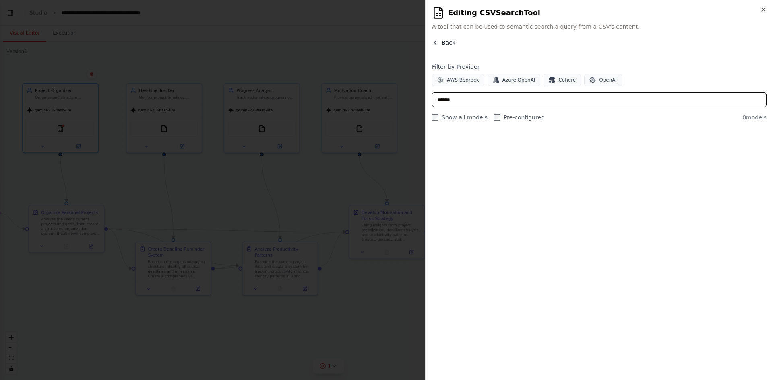
type input "******"
click at [444, 43] on span "Back" at bounding box center [449, 43] width 14 height 8
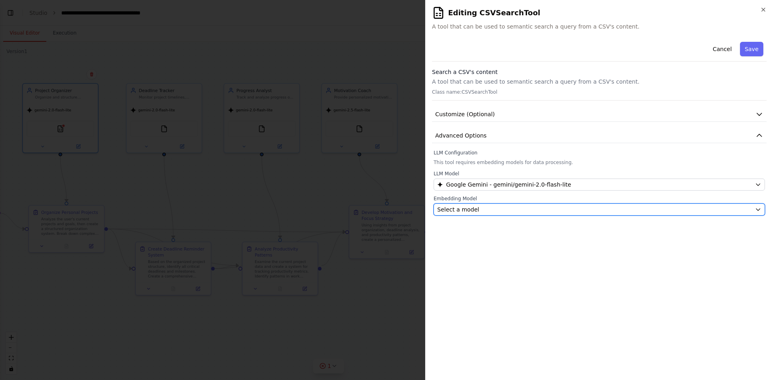
click at [518, 206] on div "Select a model" at bounding box center [594, 210] width 314 height 8
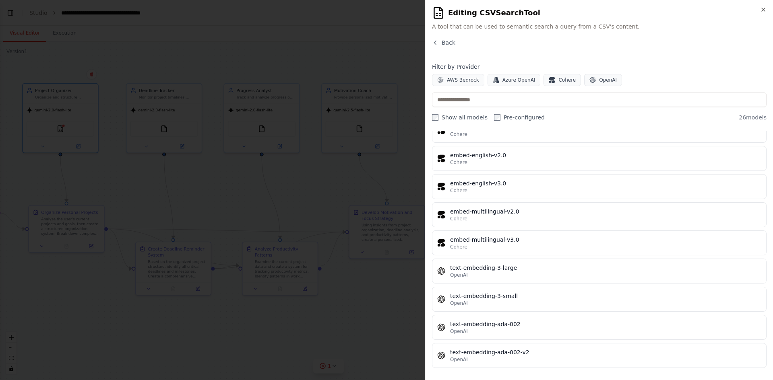
scroll to position [519, 0]
click at [441, 44] on button "Back" at bounding box center [443, 43] width 23 height 8
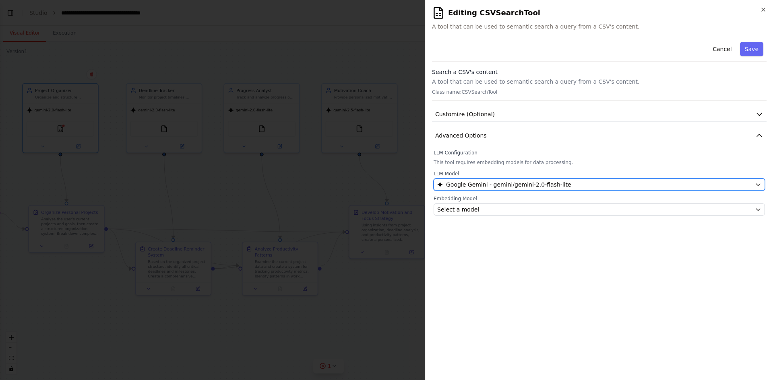
click at [503, 182] on span "Google Gemini - gemini/gemini-2.0-flash-lite" at bounding box center [508, 185] width 125 height 8
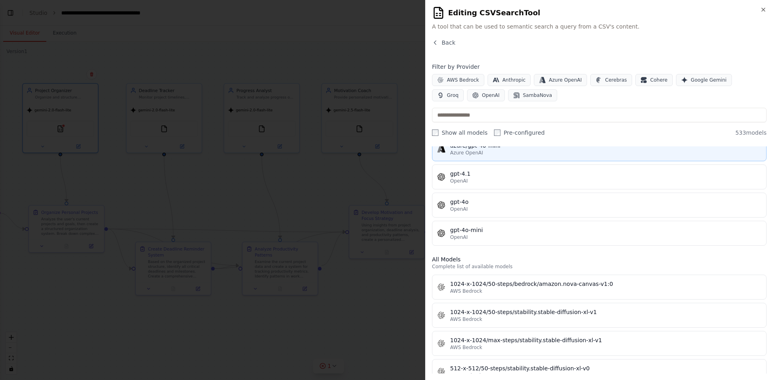
scroll to position [121, 0]
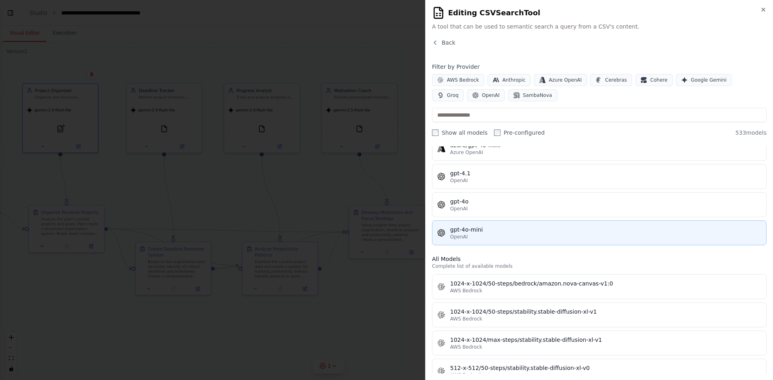
click at [512, 222] on button "gpt-4o-mini OpenAI" at bounding box center [599, 233] width 334 height 25
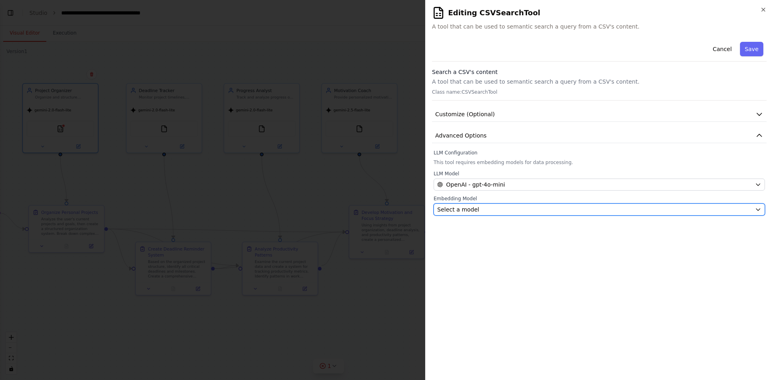
click at [516, 209] on div "Select a model" at bounding box center [594, 210] width 314 height 8
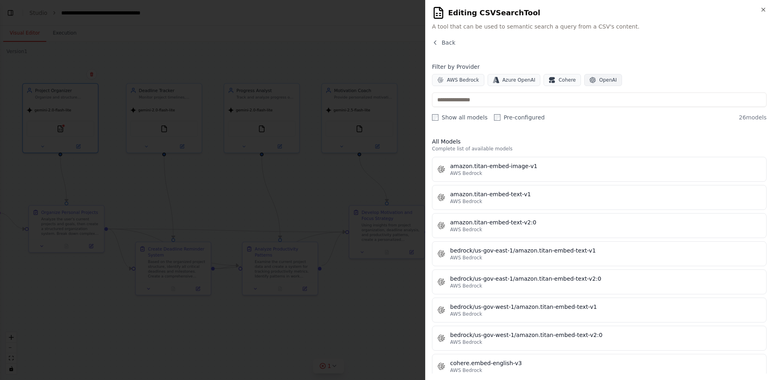
click at [584, 79] on button "OpenAI" at bounding box center [603, 80] width 38 height 12
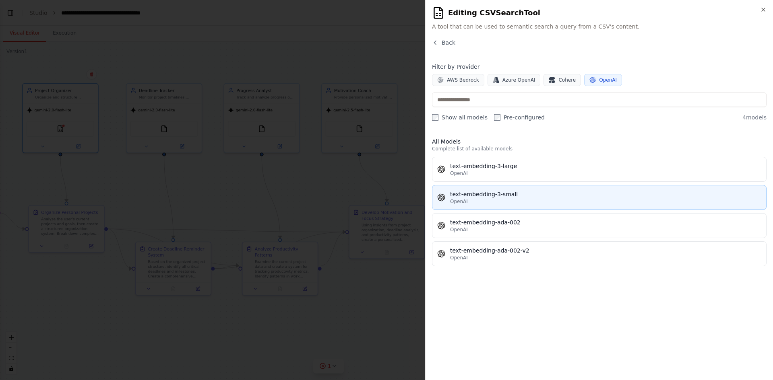
click at [471, 199] on div "OpenAI" at bounding box center [605, 201] width 311 height 6
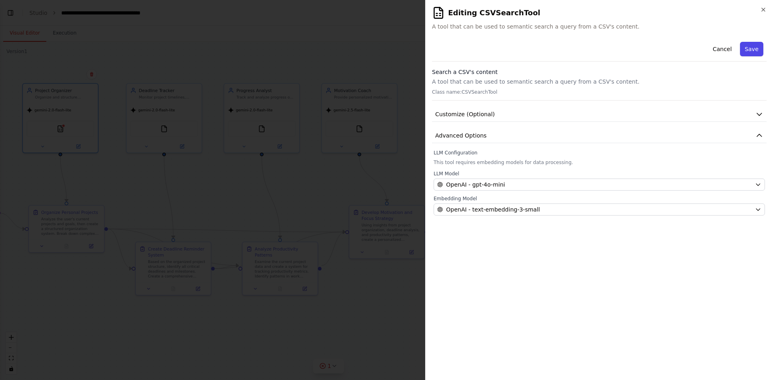
click at [618, 43] on button "Save" at bounding box center [751, 49] width 23 height 14
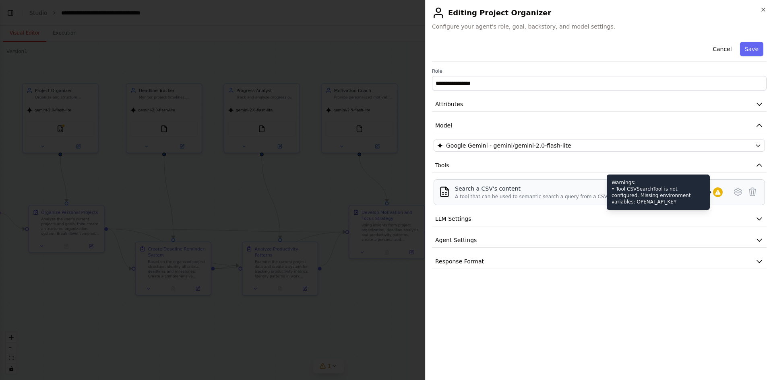
click at [618, 188] on div at bounding box center [718, 193] width 10 height 10
click at [618, 192] on icon at bounding box center [717, 192] width 5 height 5
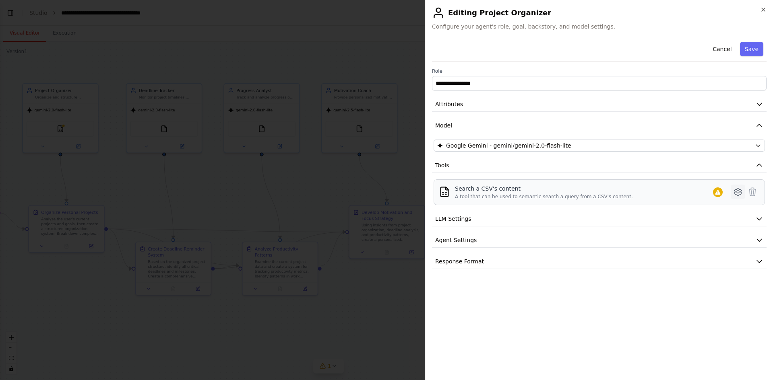
click at [618, 186] on button at bounding box center [738, 192] width 14 height 14
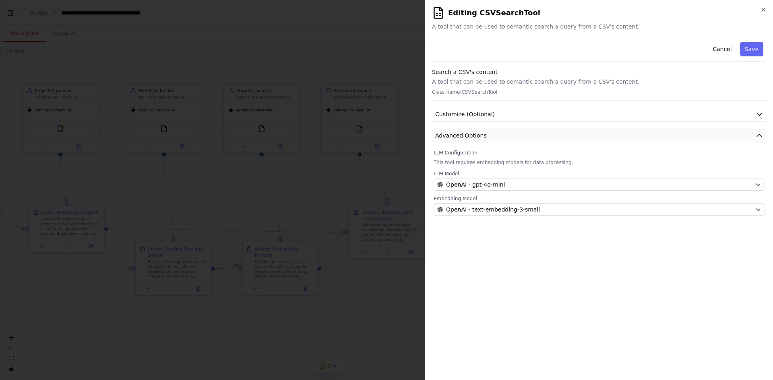
click at [598, 134] on button "Advanced Options" at bounding box center [599, 135] width 334 height 15
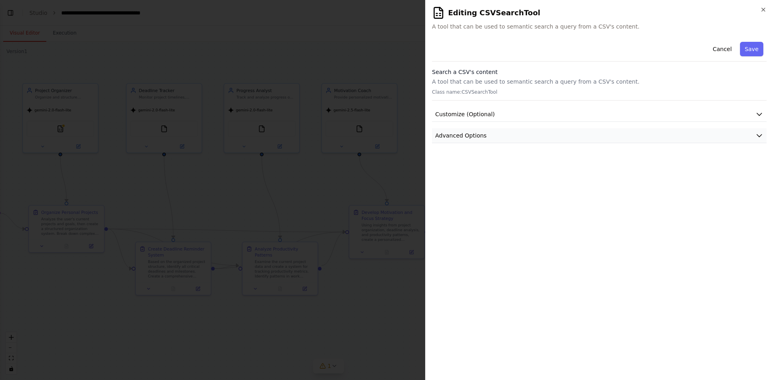
click at [598, 134] on button "Advanced Options" at bounding box center [599, 135] width 334 height 15
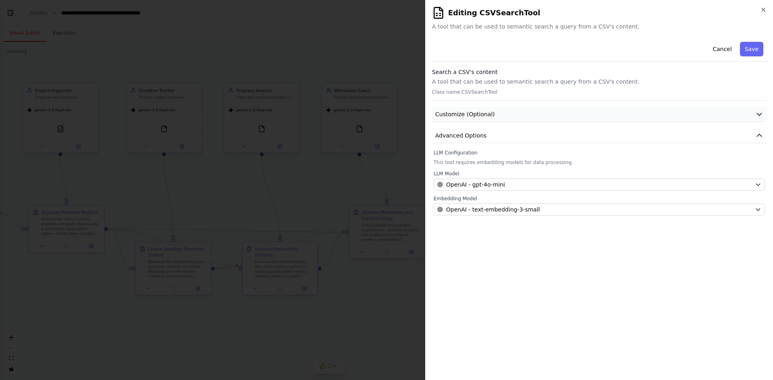
click at [600, 118] on button "Customize (Optional)" at bounding box center [599, 114] width 334 height 15
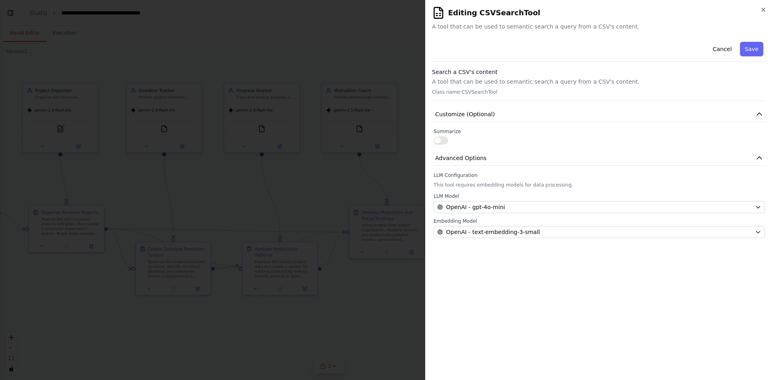
click at [440, 138] on button "button" at bounding box center [441, 140] width 14 height 8
click at [611, 109] on button "Customize (Optional)" at bounding box center [599, 114] width 334 height 15
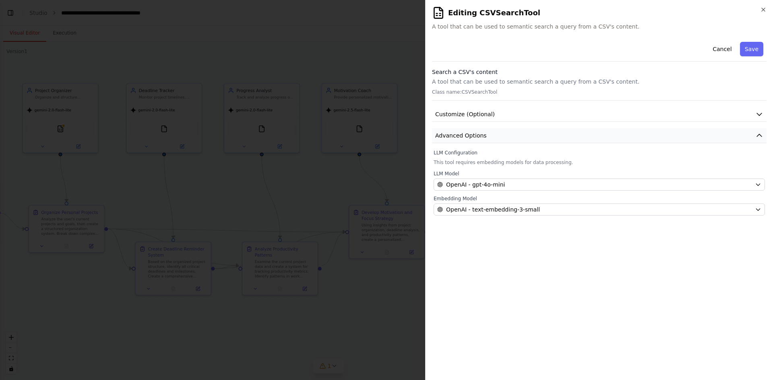
click at [618, 131] on button "Advanced Options" at bounding box center [599, 135] width 334 height 15
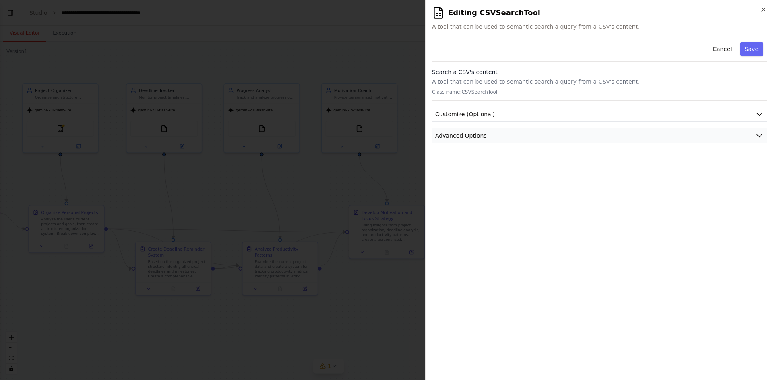
click at [618, 131] on button "Advanced Options" at bounding box center [599, 135] width 334 height 15
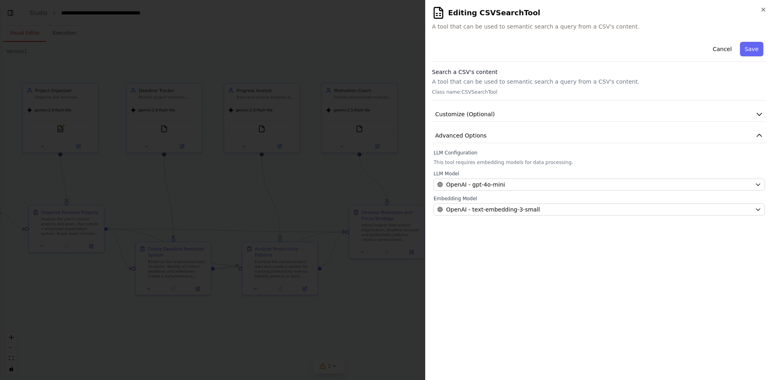
click at [618, 85] on p "A tool that can be used to semantic search a query from a CSV's content." at bounding box center [599, 82] width 334 height 8
click at [618, 50] on button "Cancel" at bounding box center [722, 49] width 29 height 14
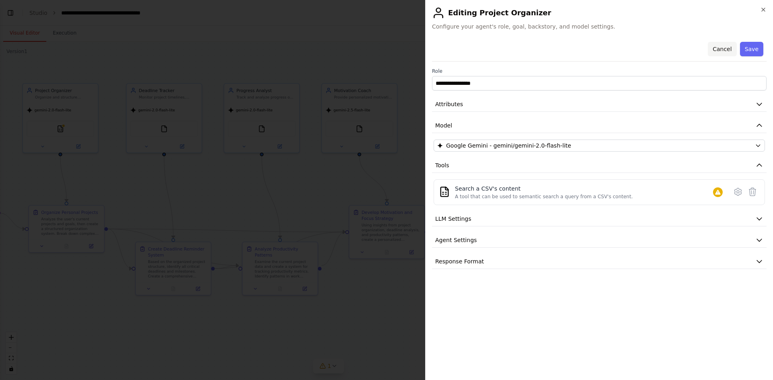
click at [618, 50] on button "Cancel" at bounding box center [722, 49] width 29 height 14
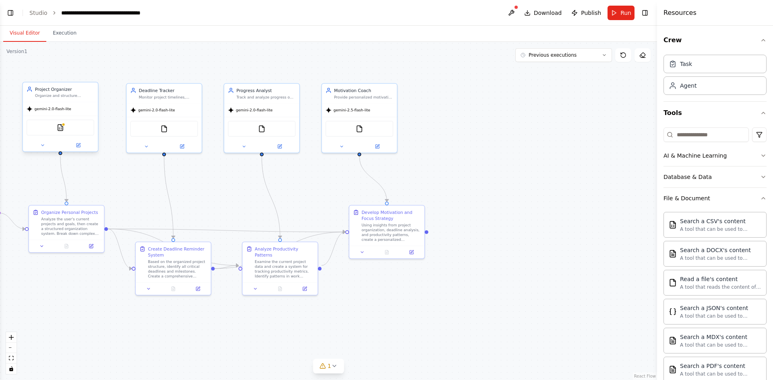
click at [65, 129] on div "CSVSearchTool" at bounding box center [61, 128] width 68 height 16
click at [61, 127] on img at bounding box center [60, 127] width 7 height 7
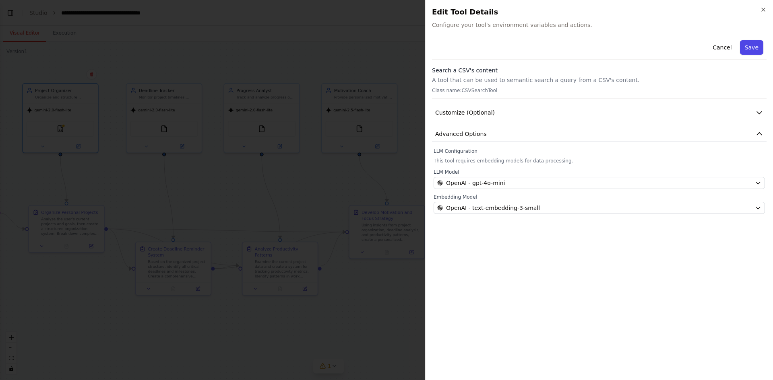
click at [618, 42] on button "Save" at bounding box center [751, 47] width 23 height 14
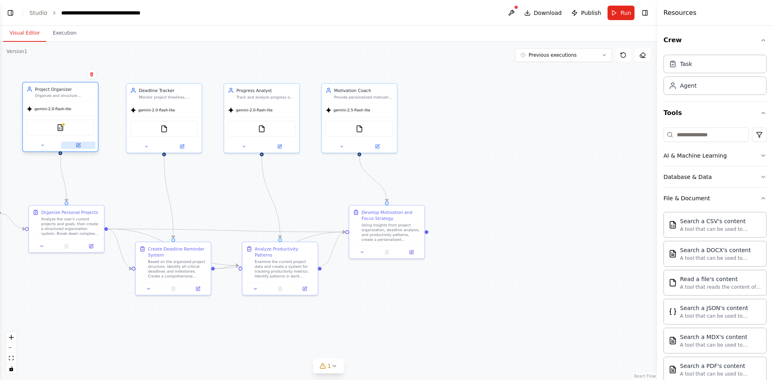
click at [78, 147] on icon at bounding box center [78, 146] width 4 height 4
click at [82, 145] on button at bounding box center [78, 145] width 35 height 7
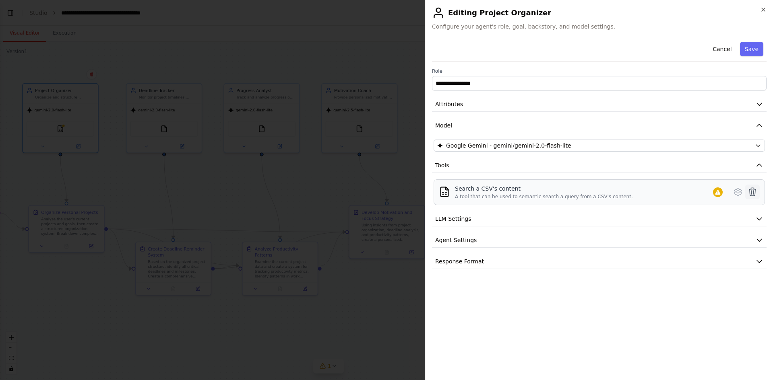
click at [618, 189] on icon at bounding box center [752, 192] width 7 height 8
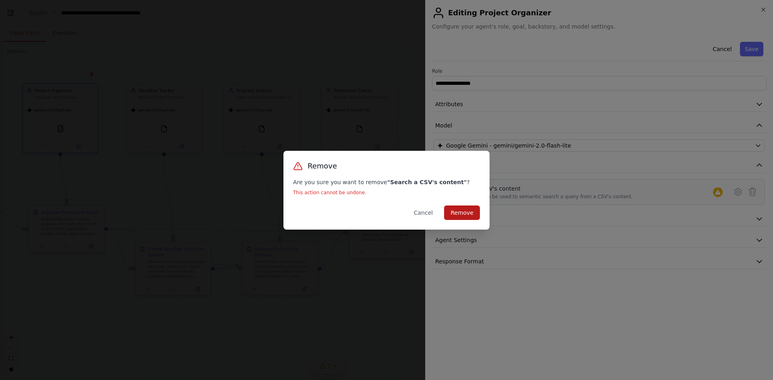
click at [467, 211] on button "Remove" at bounding box center [462, 213] width 36 height 14
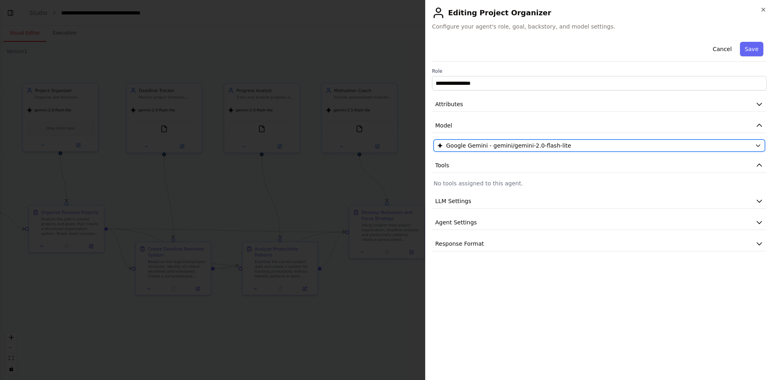
click at [618, 148] on div "Google Gemini - gemini/gemini-2.0-flash-lite" at bounding box center [594, 146] width 314 height 8
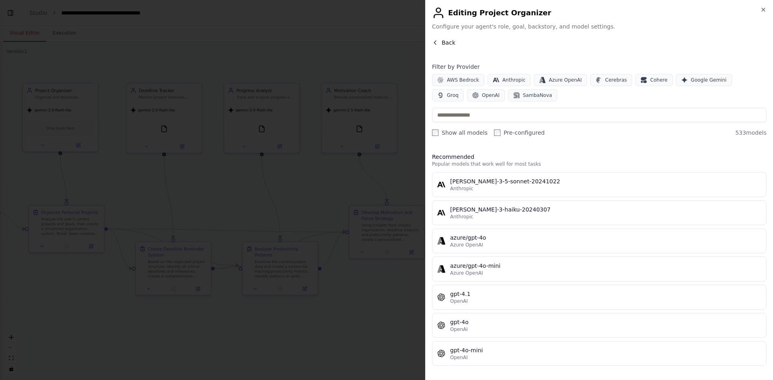
click at [448, 41] on span "Back" at bounding box center [449, 43] width 14 height 8
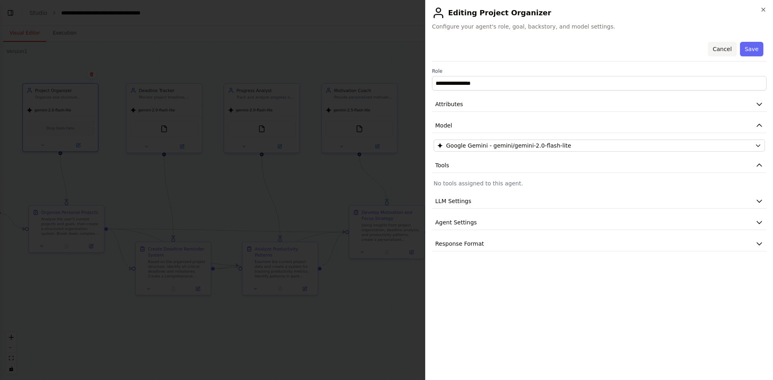
click at [618, 47] on button "Cancel" at bounding box center [722, 49] width 29 height 14
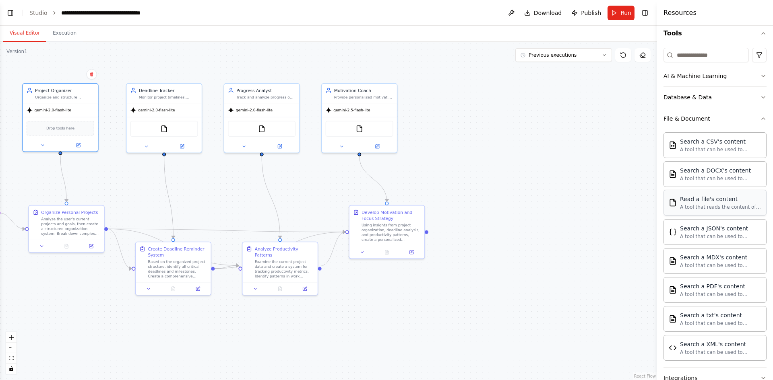
scroll to position [81, 0]
click at [61, 129] on img at bounding box center [60, 127] width 7 height 7
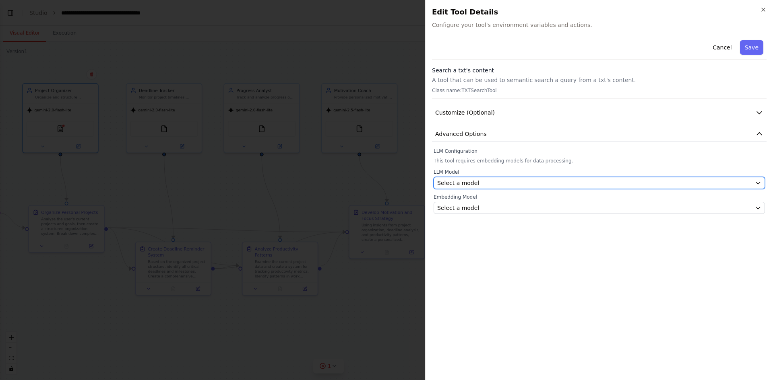
click at [546, 184] on div "Select a model" at bounding box center [594, 183] width 314 height 8
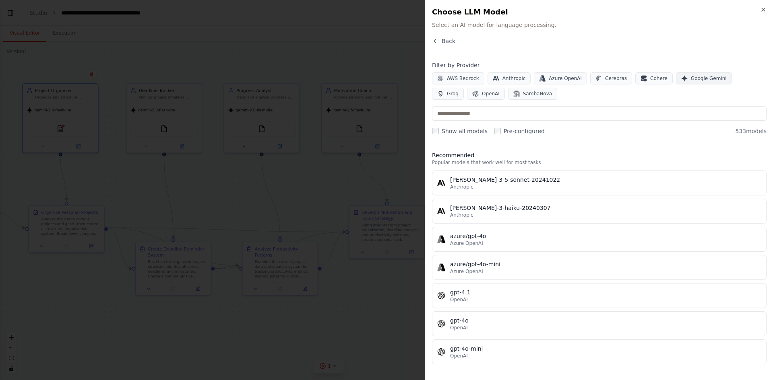
click at [618, 79] on span "Google Gemini" at bounding box center [709, 78] width 36 height 6
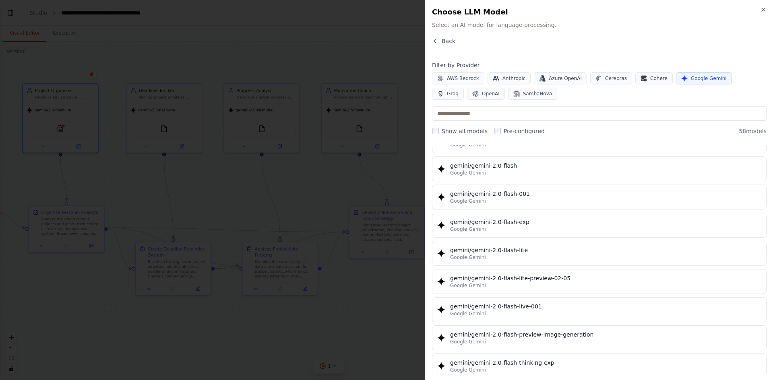
scroll to position [403, 0]
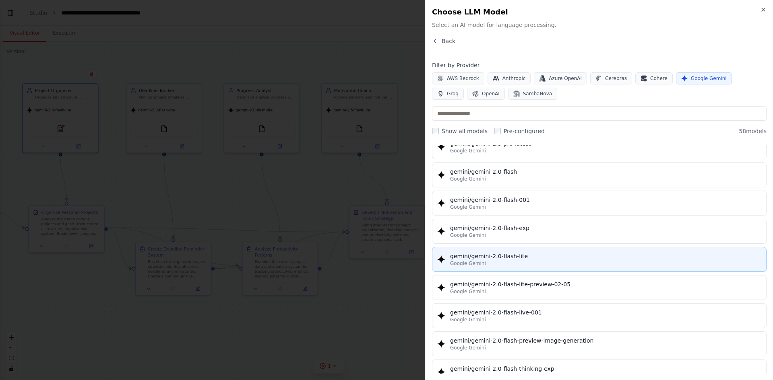
click at [518, 259] on div "gemini/gemini-2.0-flash-lite" at bounding box center [605, 256] width 311 height 8
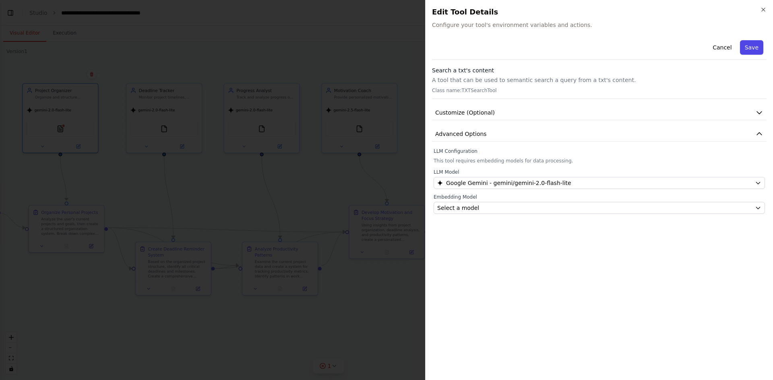
click at [618, 43] on button "Save" at bounding box center [751, 47] width 23 height 14
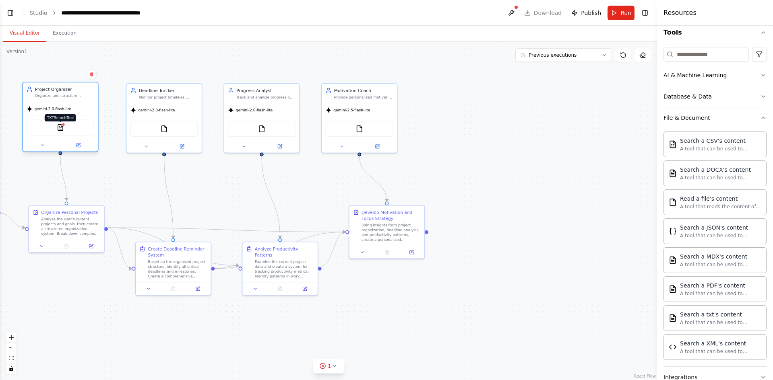
click at [63, 124] on div at bounding box center [64, 125] width 4 height 4
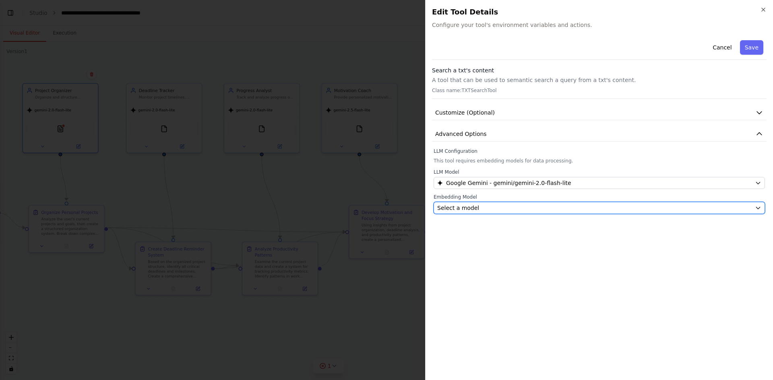
click at [498, 204] on button "Select a model" at bounding box center [599, 208] width 331 height 12
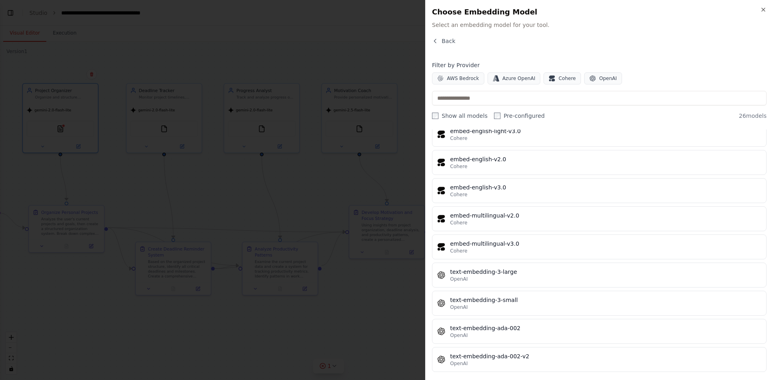
scroll to position [517, 0]
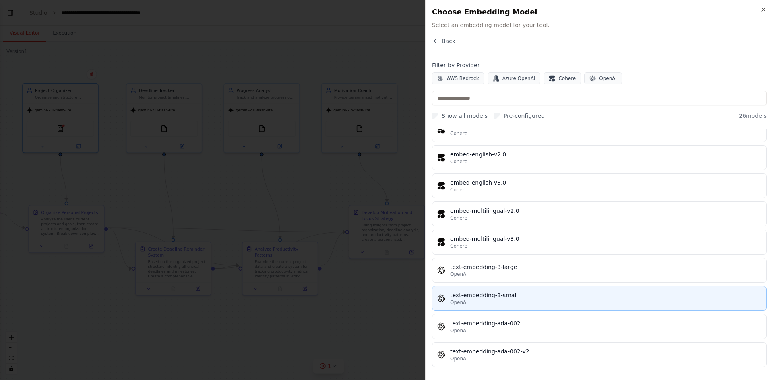
click at [483, 293] on div "text-embedding-3-small" at bounding box center [605, 295] width 311 height 8
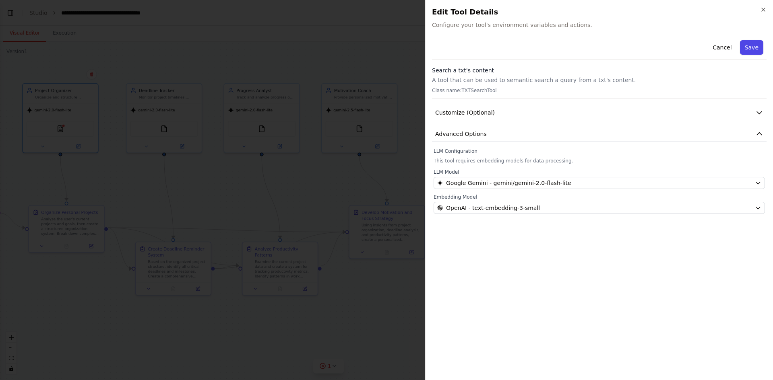
click at [618, 44] on button "Save" at bounding box center [751, 47] width 23 height 14
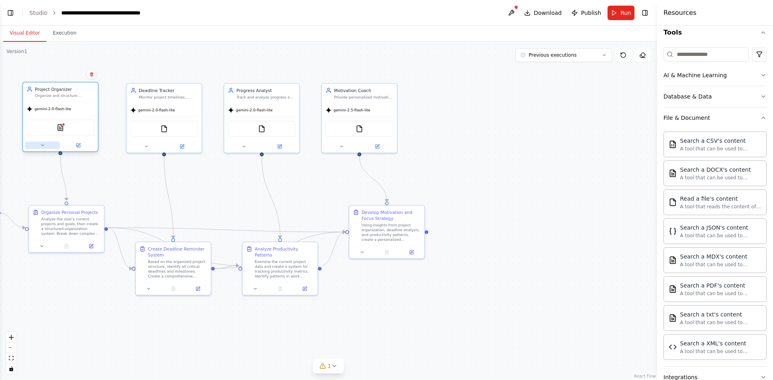
click at [43, 146] on icon at bounding box center [42, 145] width 2 height 1
